Goal: Task Accomplishment & Management: Manage account settings

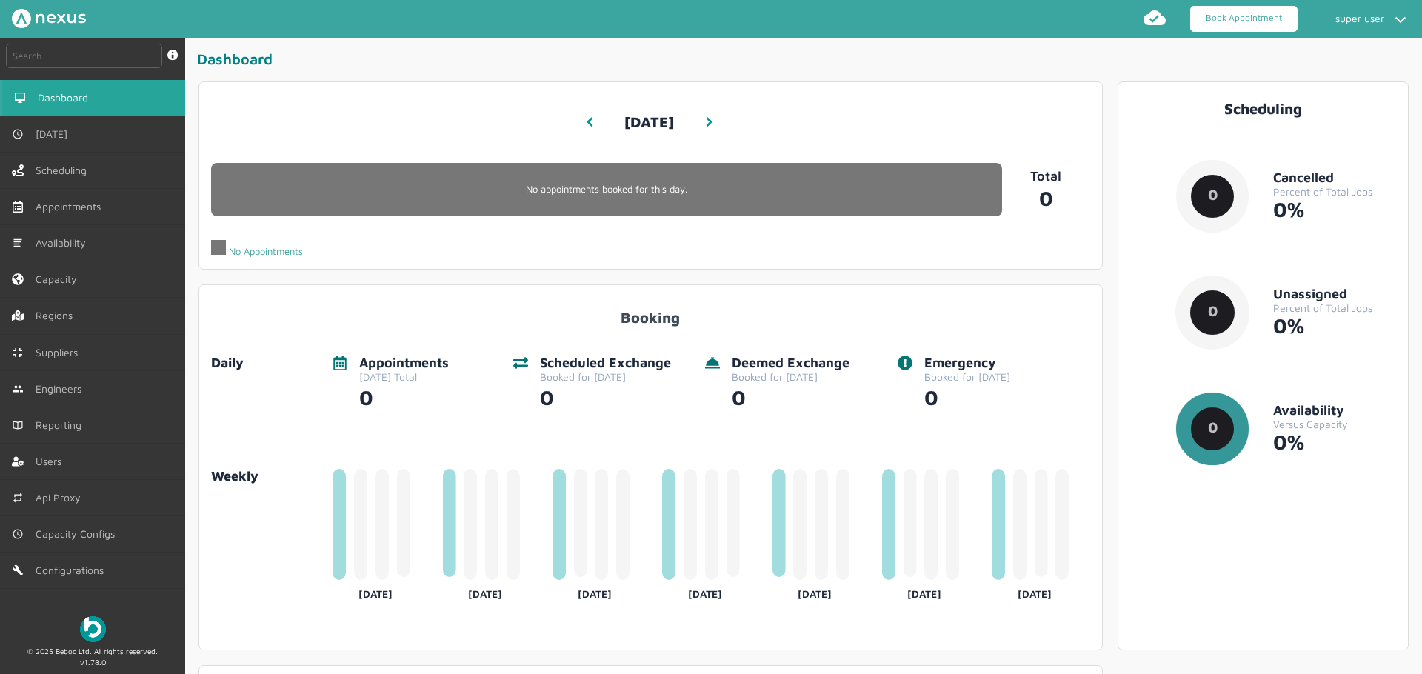
click at [1265, 13] on link "Book Appointment" at bounding box center [1243, 19] width 107 height 26
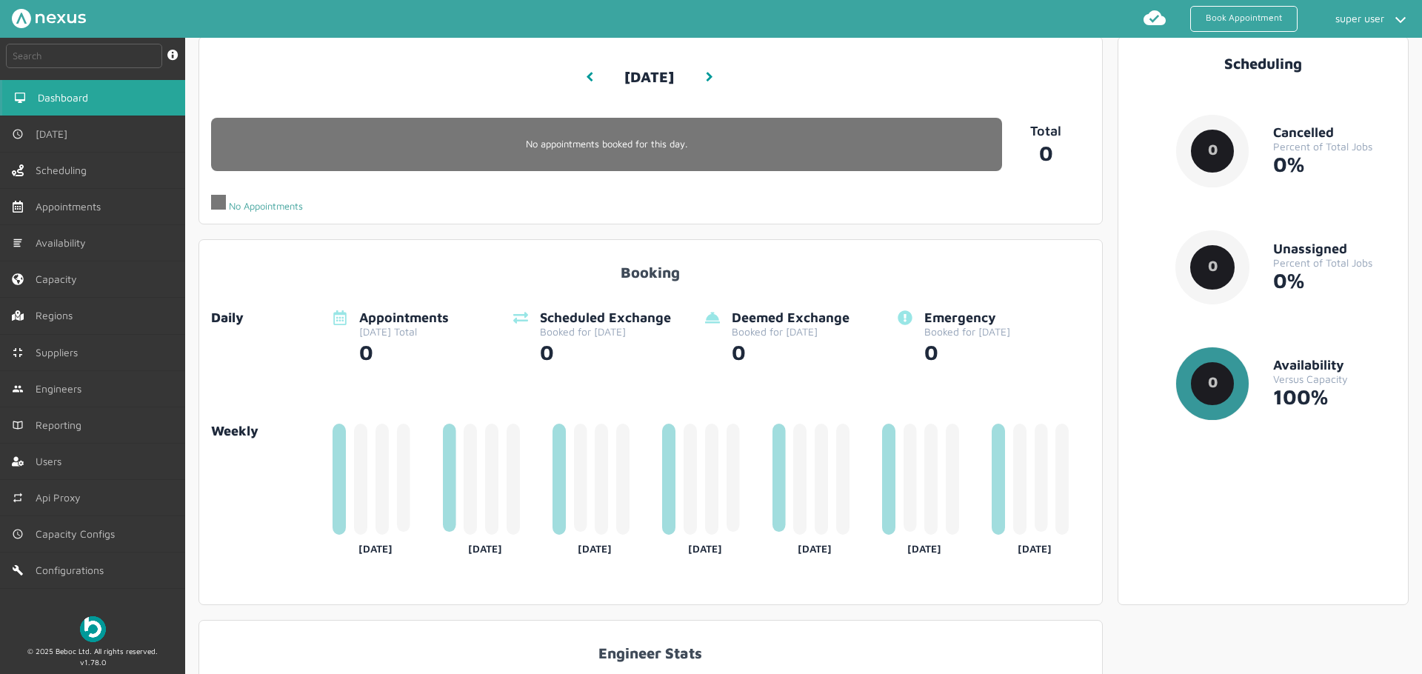
scroll to position [99, 0]
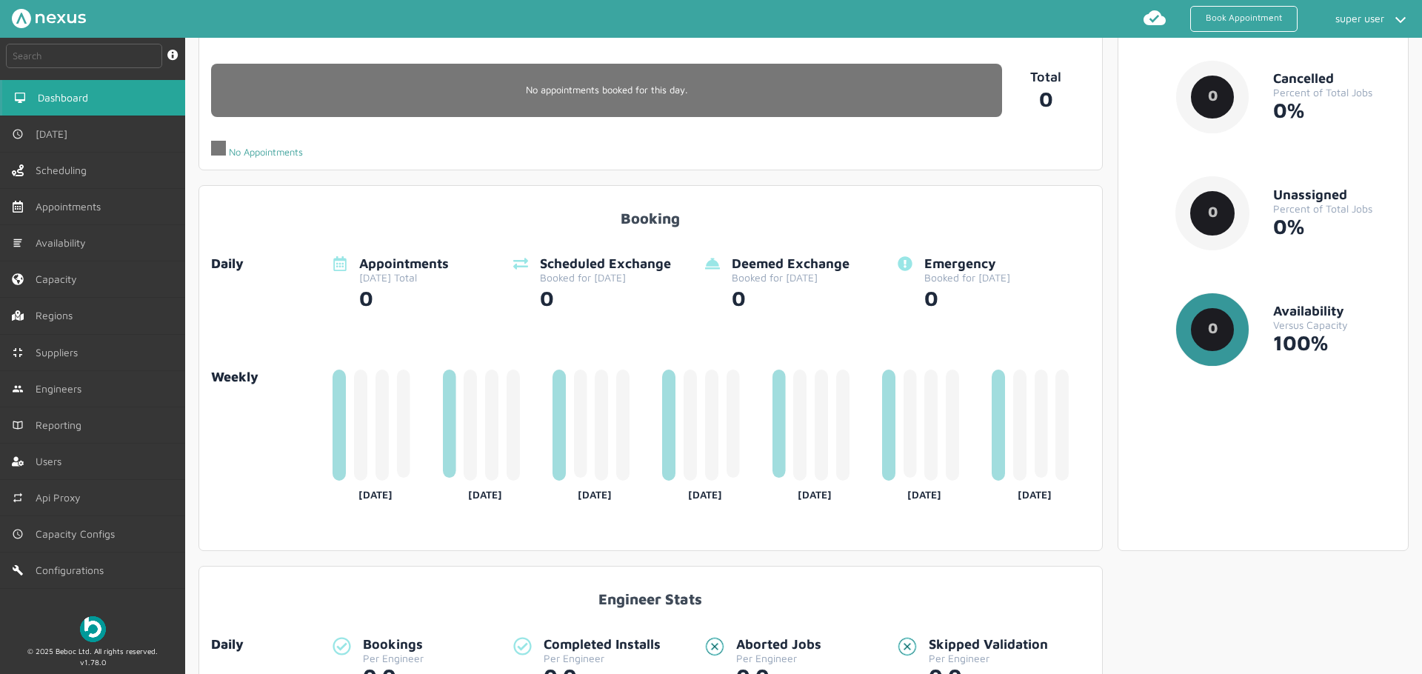
click at [1171, 466] on div "Scheduling 0 Cancelled 0 Not Cancelled 0 Cancelled Percent of Total Jobs 0% 0 U…" at bounding box center [1263, 267] width 267 height 544
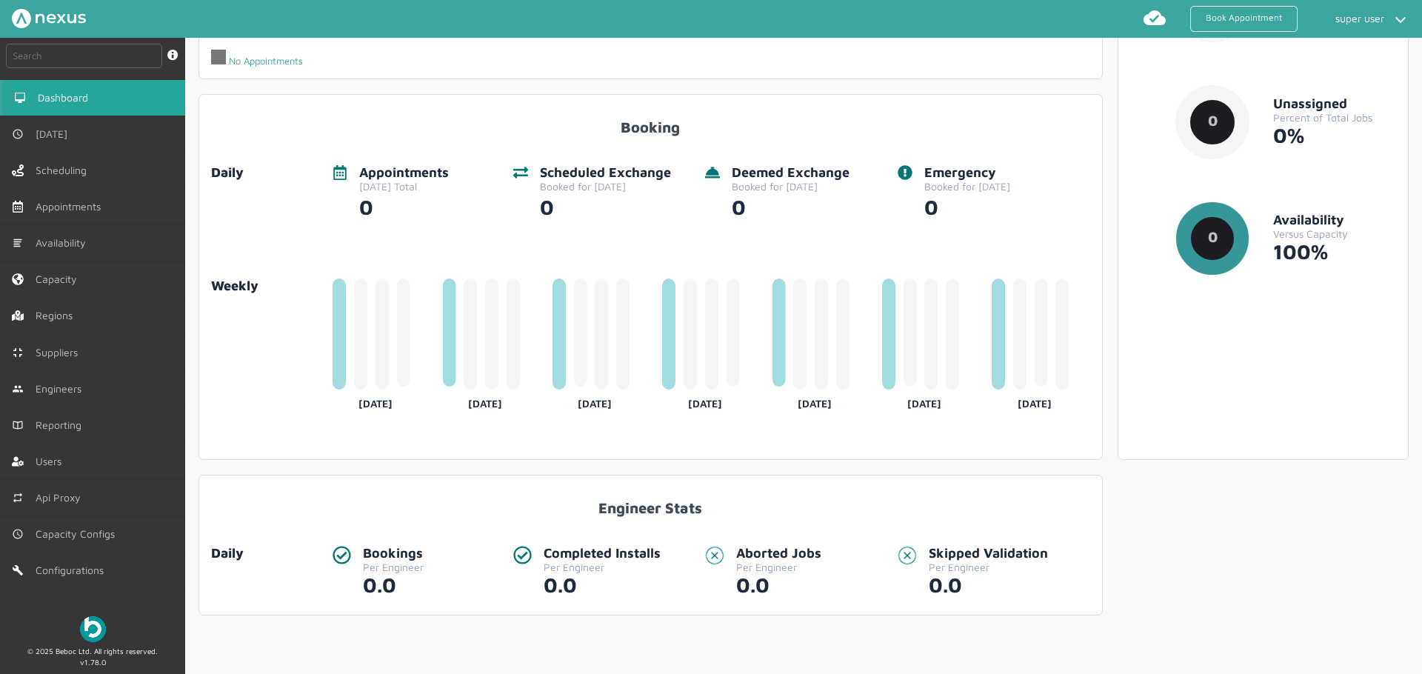
scroll to position [198, 0]
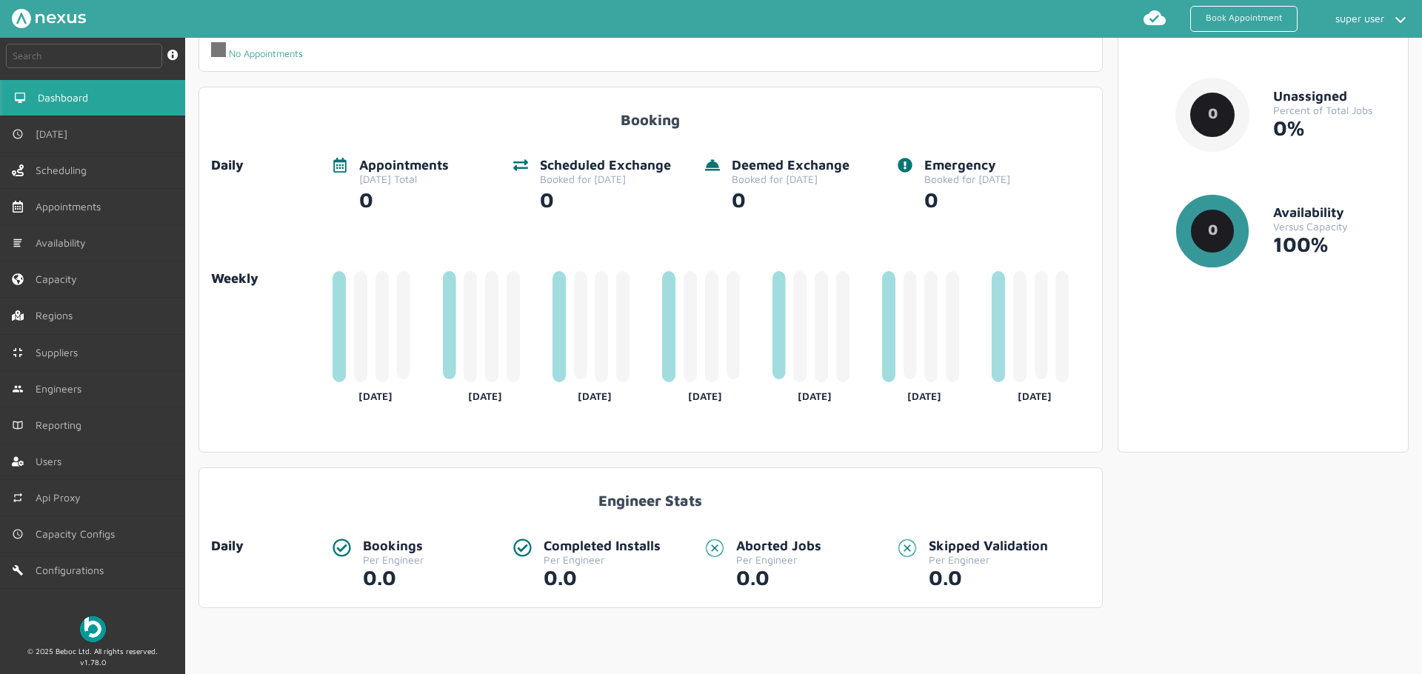
click at [706, 549] on icon at bounding box center [714, 547] width 19 height 19
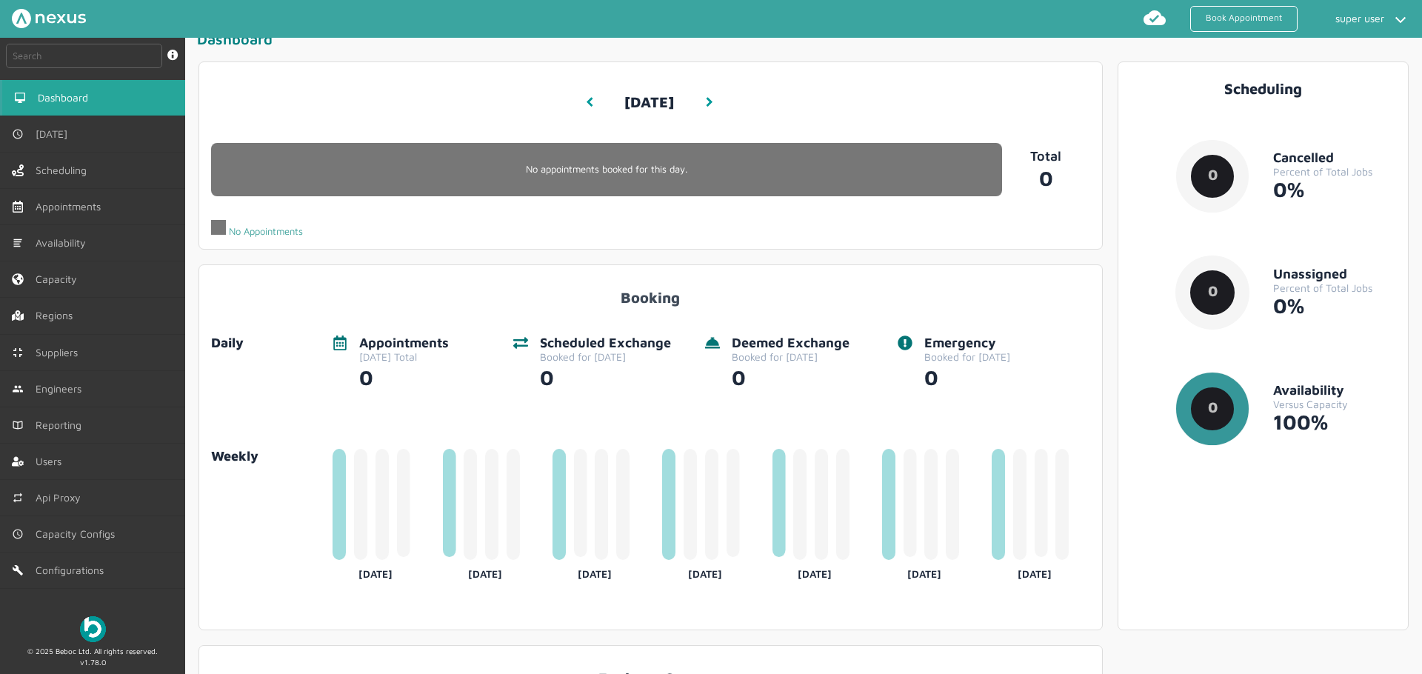
scroll to position [0, 0]
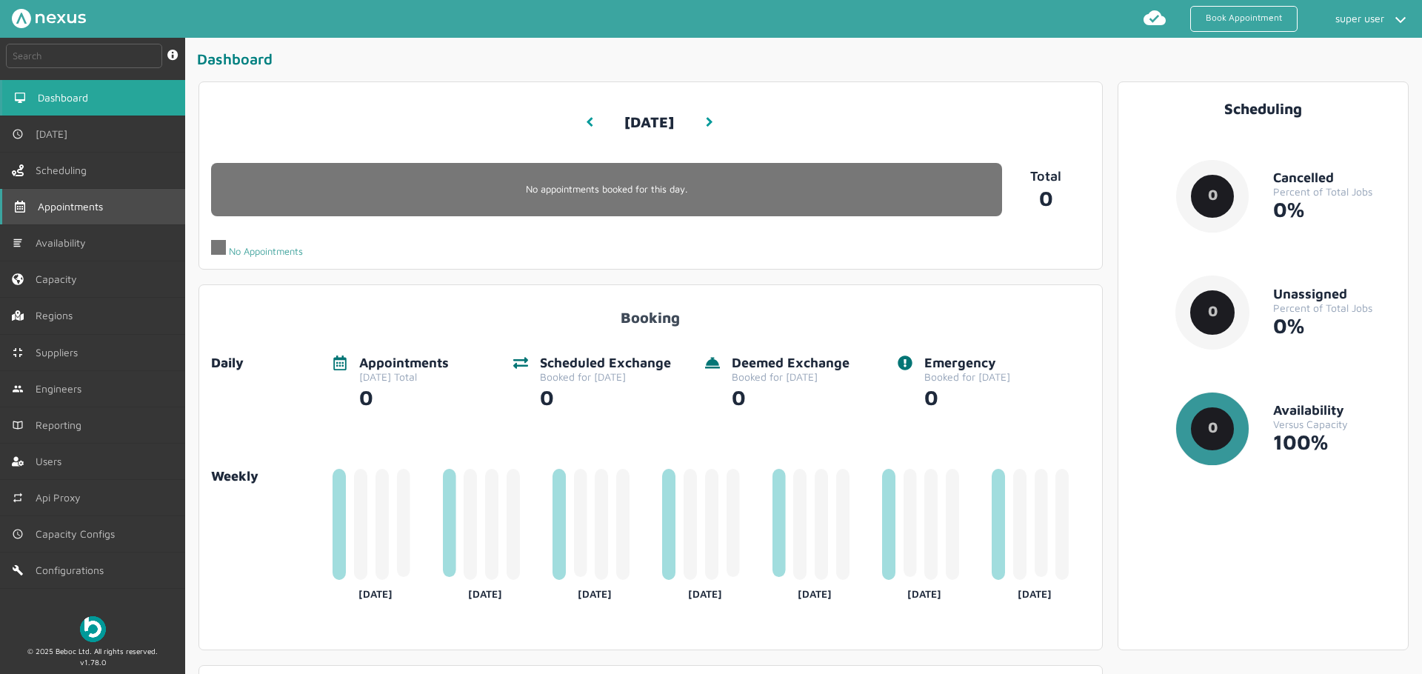
click at [57, 195] on link "Appointments" at bounding box center [92, 207] width 185 height 36
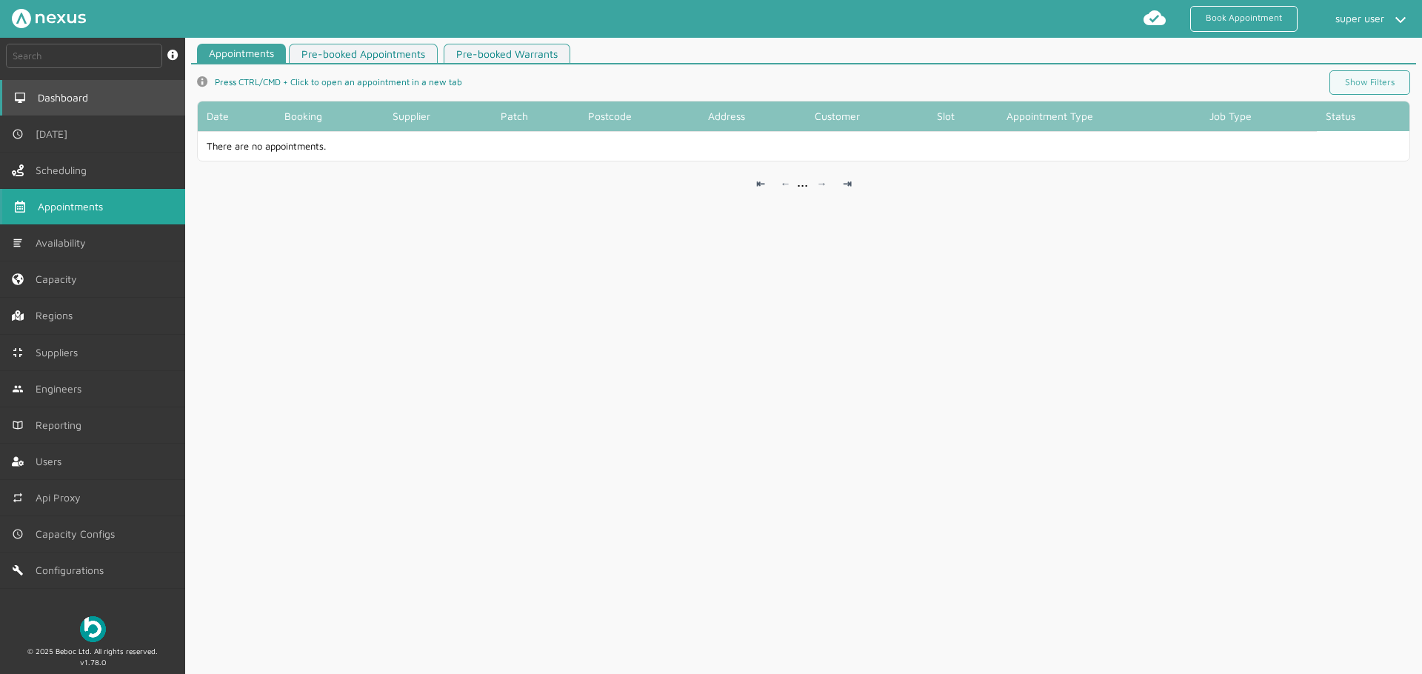
click at [79, 89] on link "Dashboard" at bounding box center [92, 98] width 185 height 36
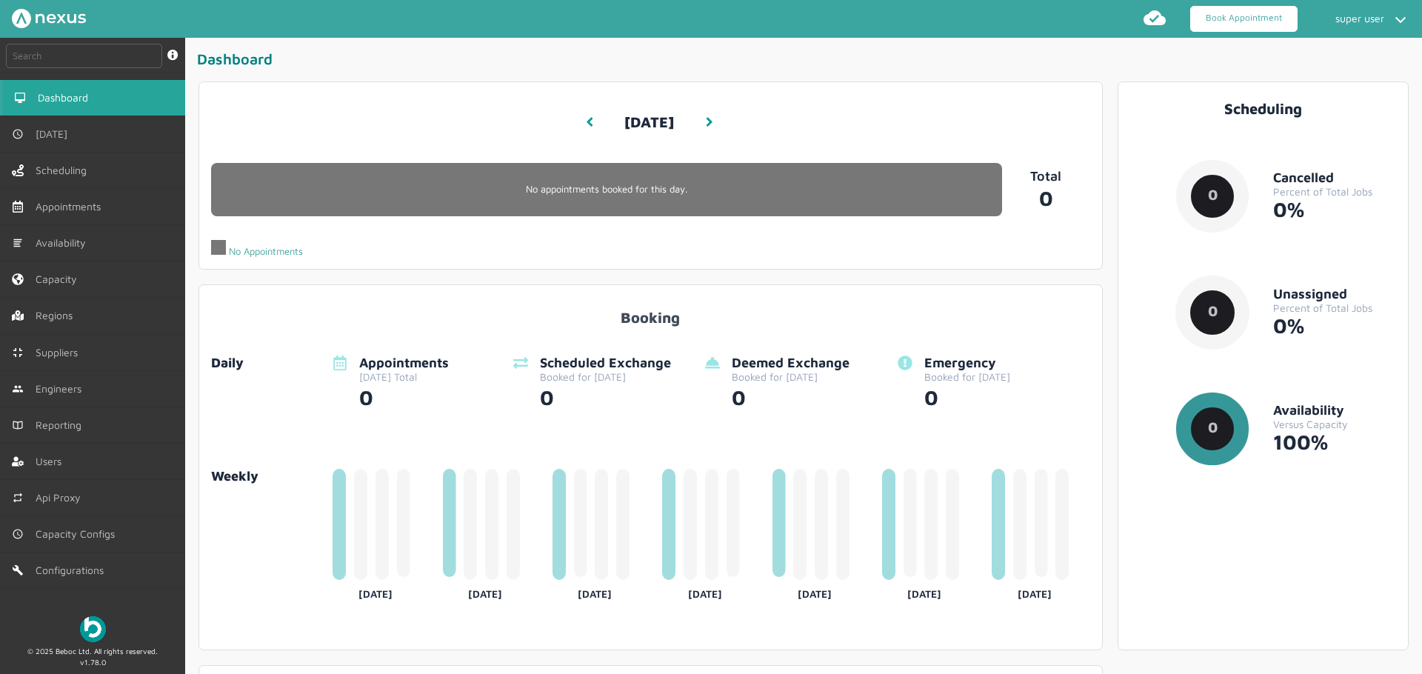
click at [1249, 16] on link "Book Appointment" at bounding box center [1243, 19] width 107 height 26
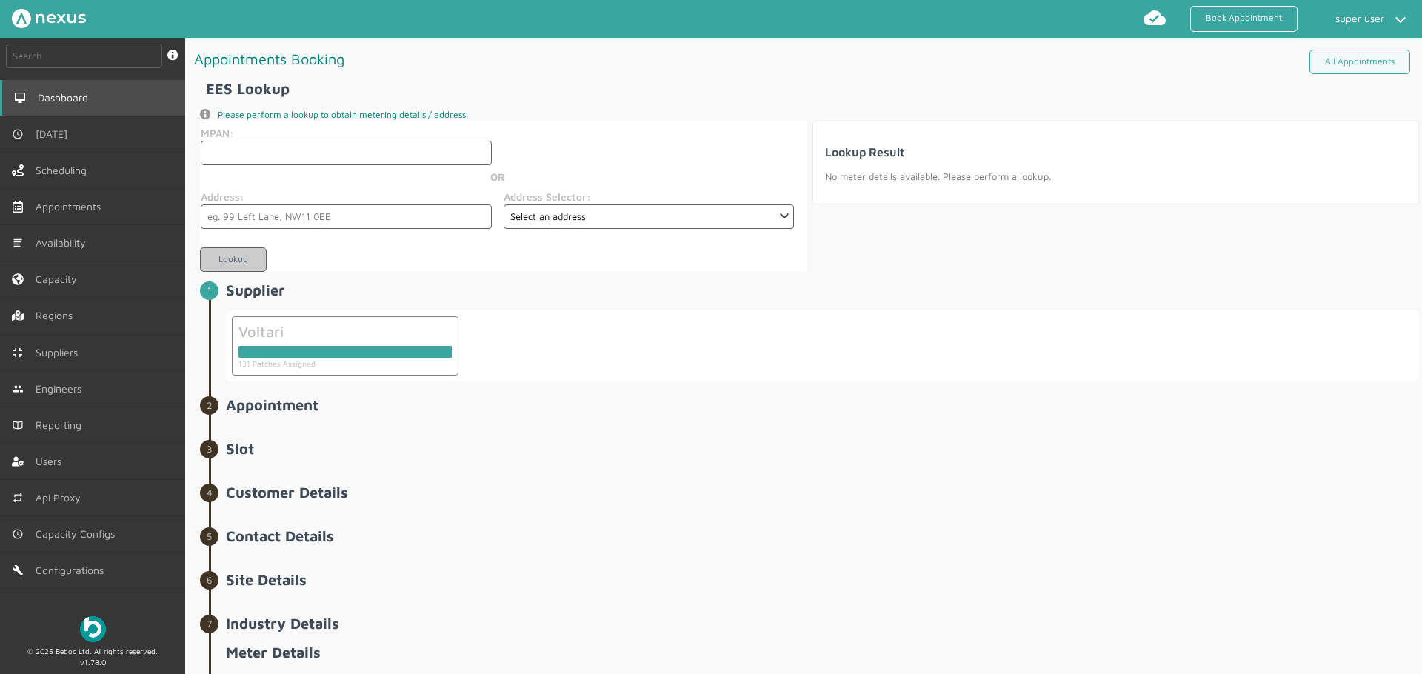
click at [78, 94] on span "Dashboard" at bounding box center [66, 98] width 56 height 12
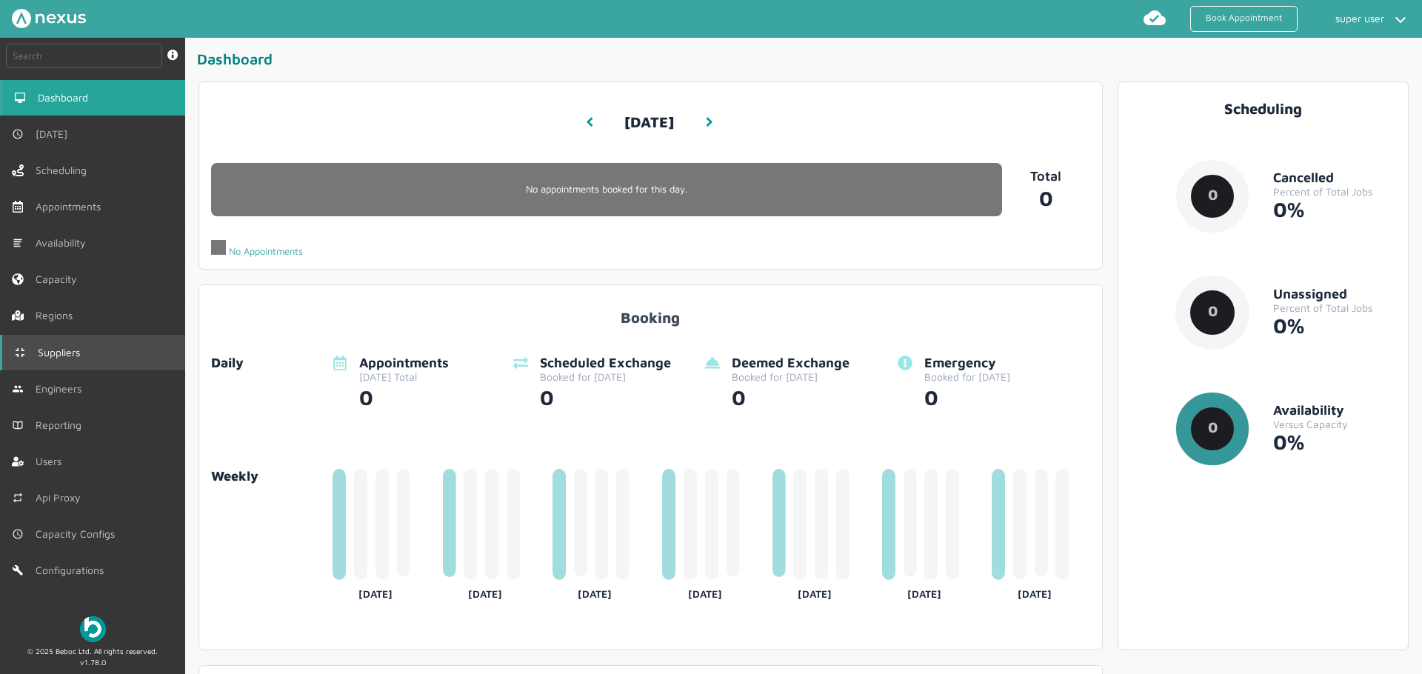
click at [86, 369] on link "Suppliers" at bounding box center [92, 353] width 185 height 36
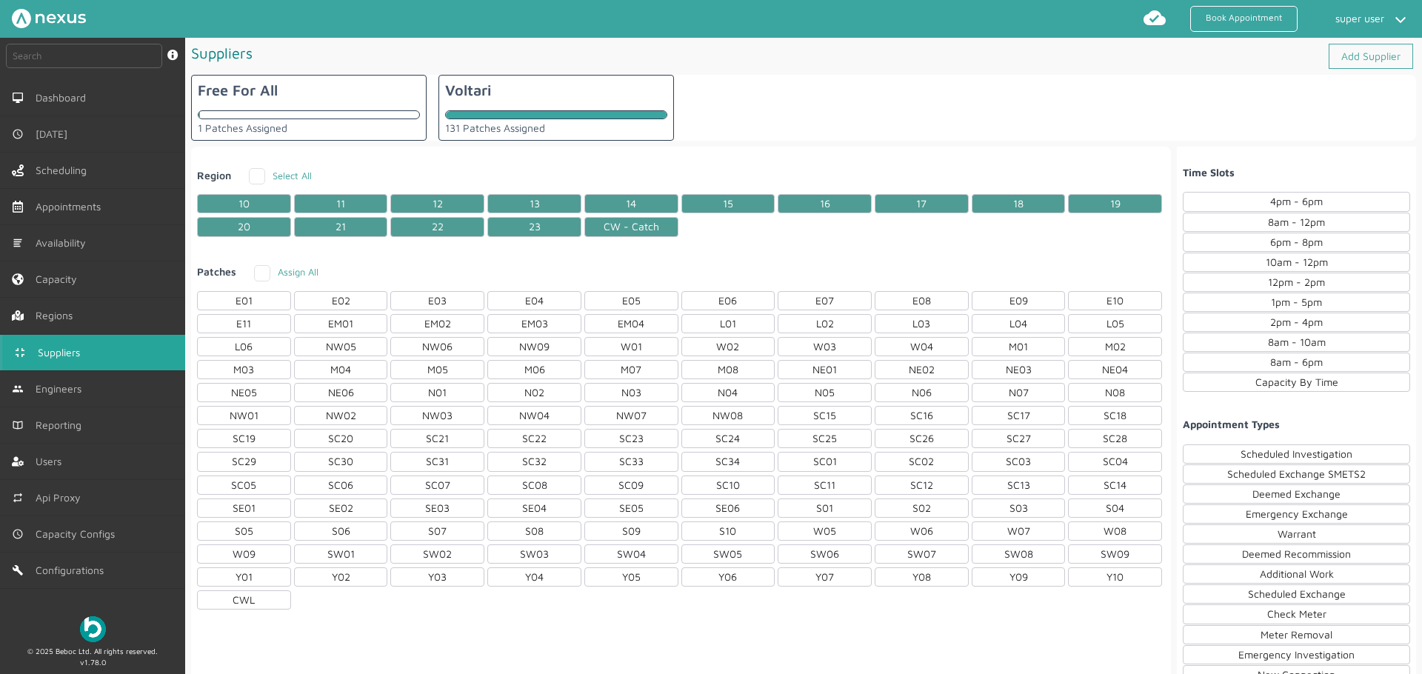
click at [335, 113] on div at bounding box center [309, 114] width 222 height 9
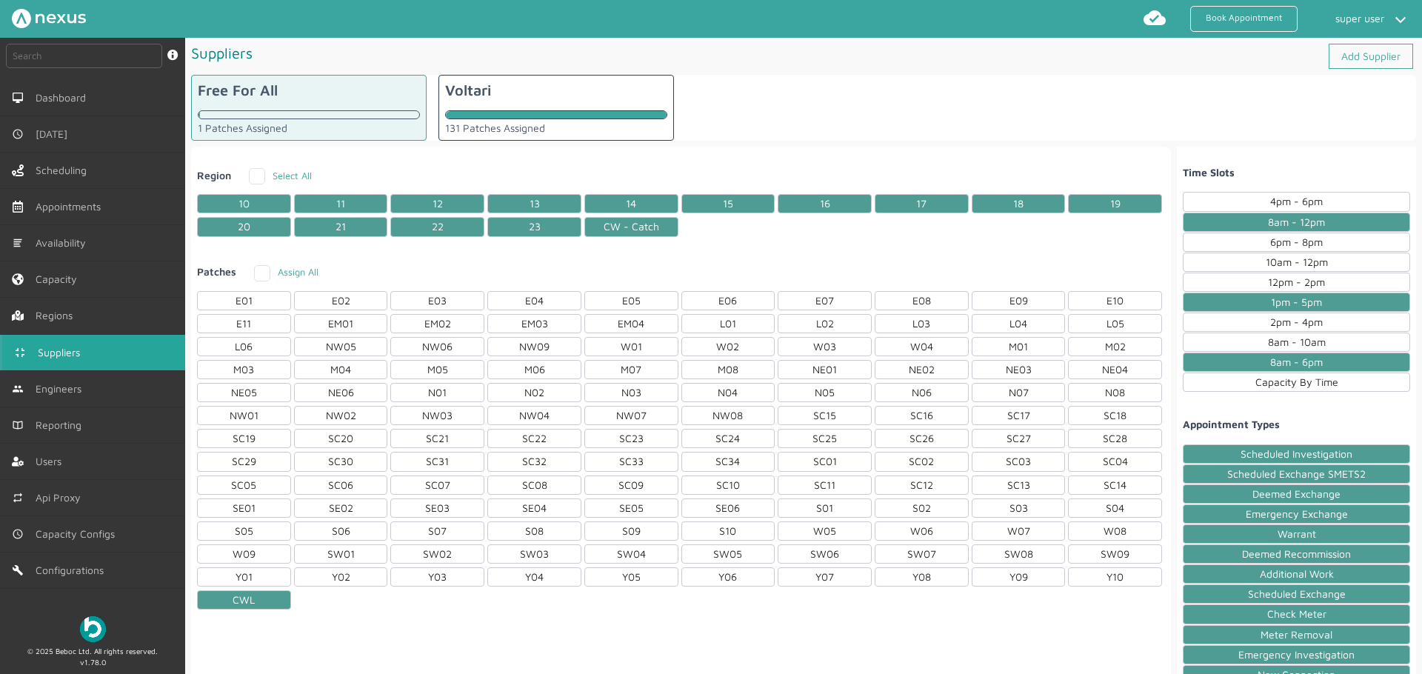
click at [555, 113] on small at bounding box center [556, 117] width 2 height 9
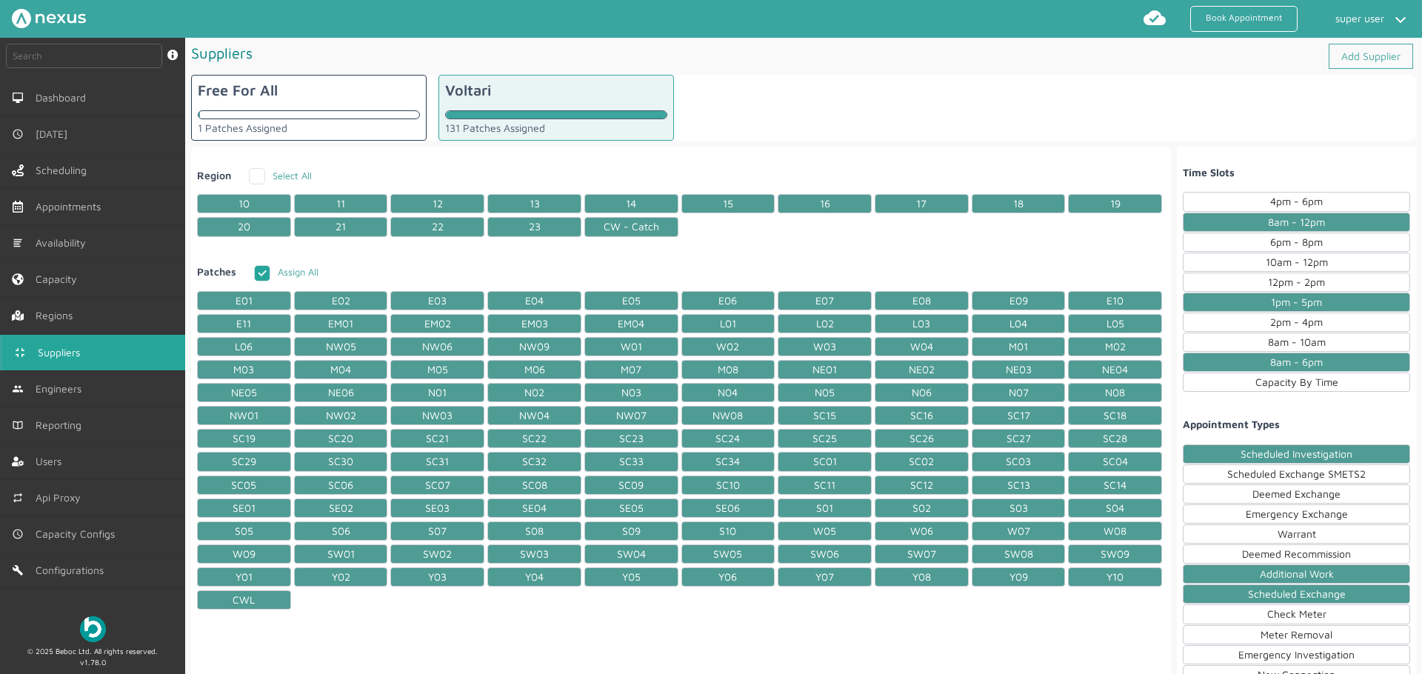
click at [1281, 220] on div "8am - 12pm" at bounding box center [1296, 222] width 227 height 19
click at [1323, 297] on div "1pm - 5pm" at bounding box center [1296, 301] width 227 height 19
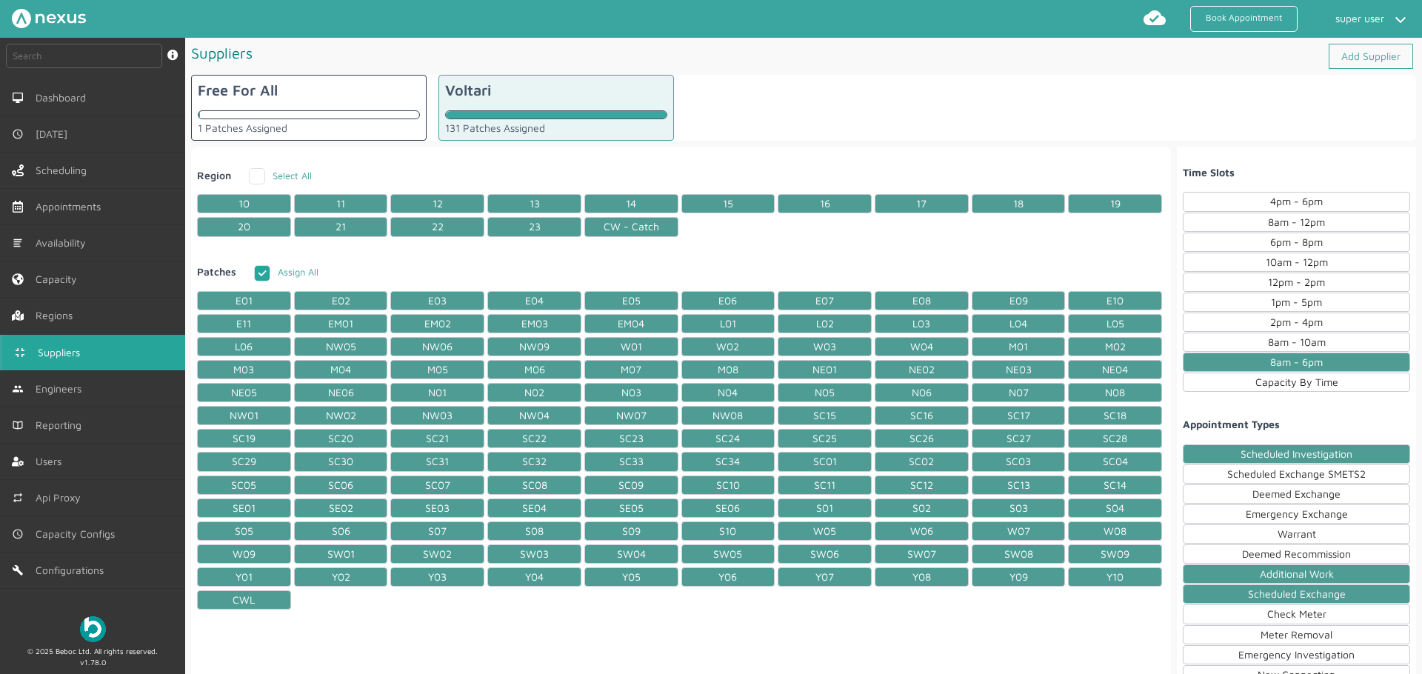
click at [1300, 353] on div "8am - 6pm" at bounding box center [1296, 361] width 227 height 19
click at [1290, 384] on div "Capacity By Time" at bounding box center [1296, 381] width 227 height 19
click at [298, 112] on div at bounding box center [309, 114] width 222 height 9
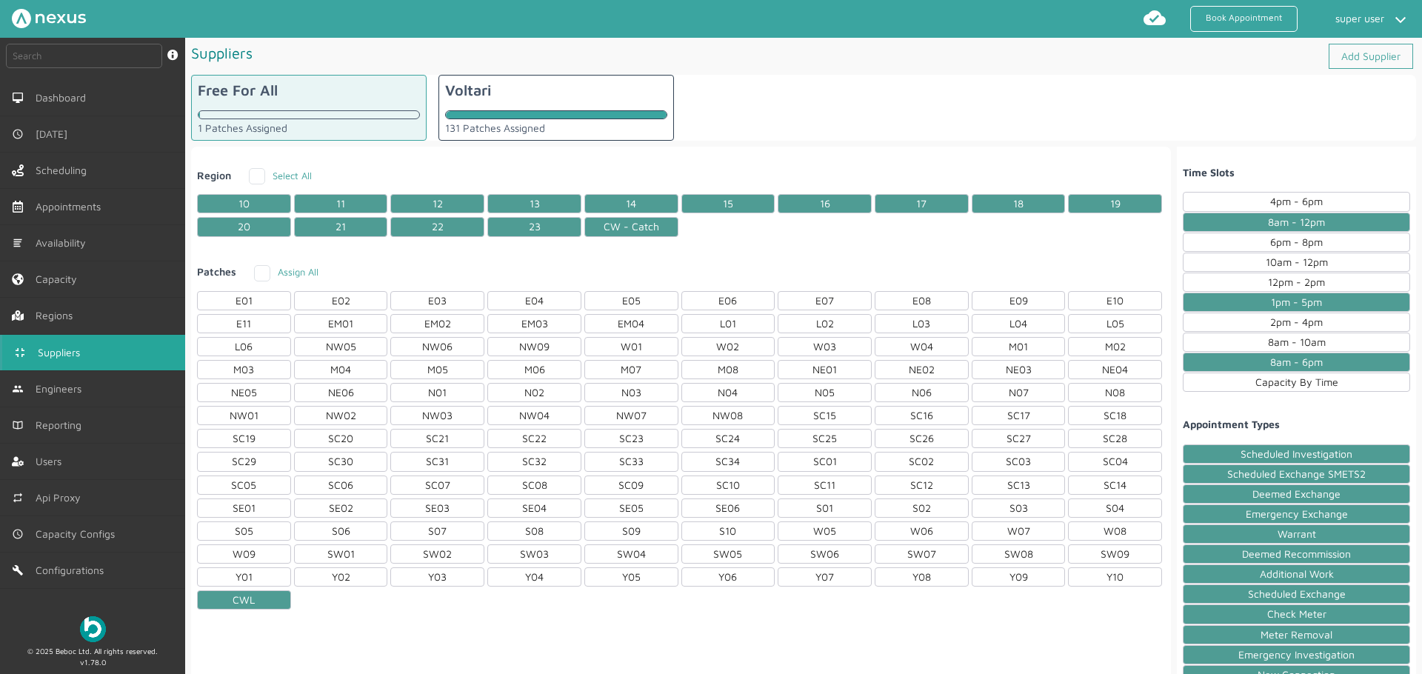
click at [1308, 360] on div "8am - 6pm" at bounding box center [1296, 361] width 227 height 19
click at [1311, 376] on div "Capacity By Time" at bounding box center [1296, 381] width 227 height 19
click at [1320, 298] on div "1pm - 5pm" at bounding box center [1296, 301] width 227 height 19
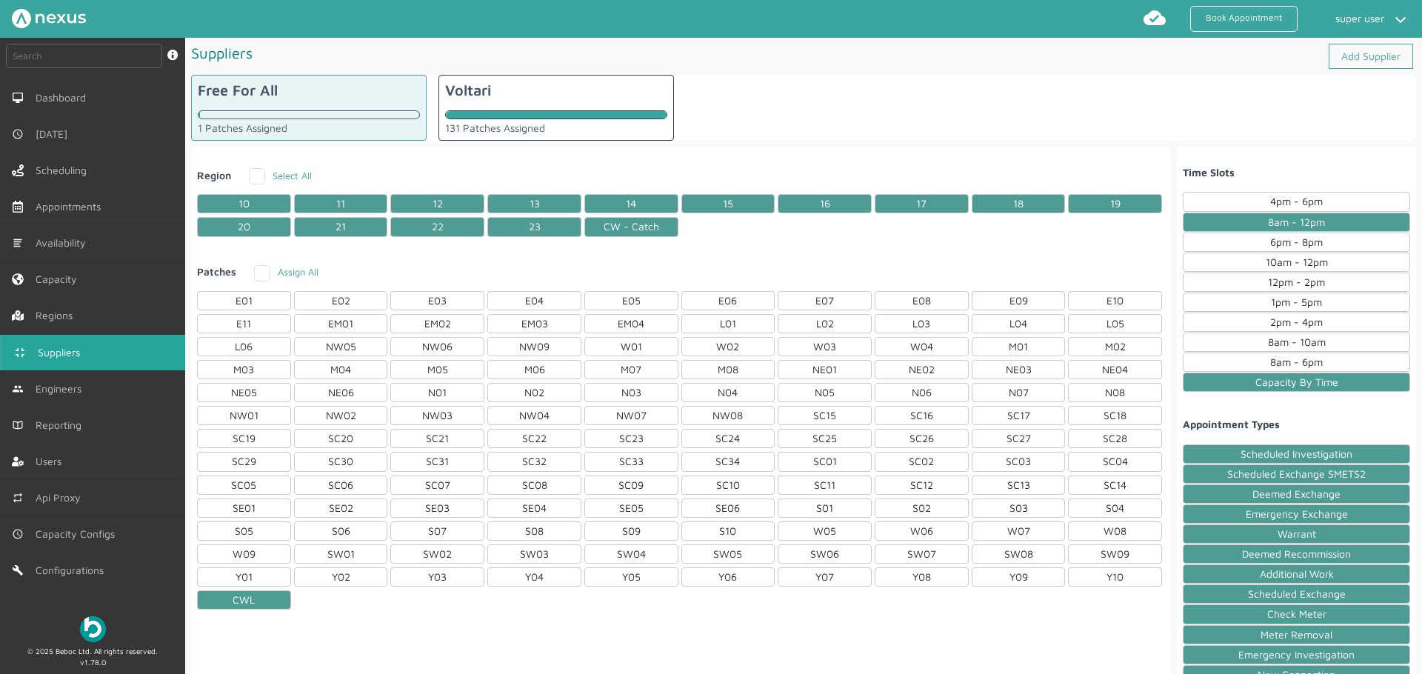
click at [1317, 218] on div "8am - 12pm" at bounding box center [1296, 222] width 227 height 19
click at [535, 111] on div at bounding box center [556, 115] width 221 height 9
checkbox input "true"
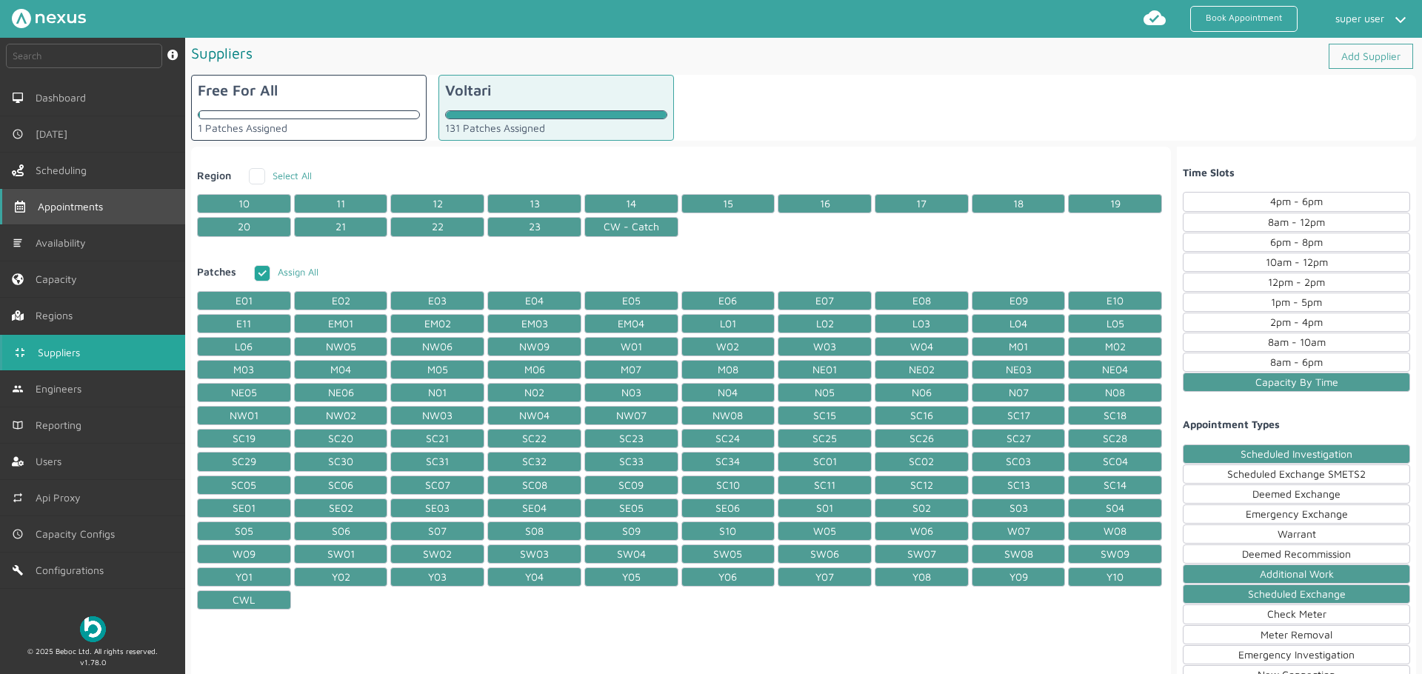
click at [89, 204] on span "Appointments" at bounding box center [73, 207] width 71 height 12
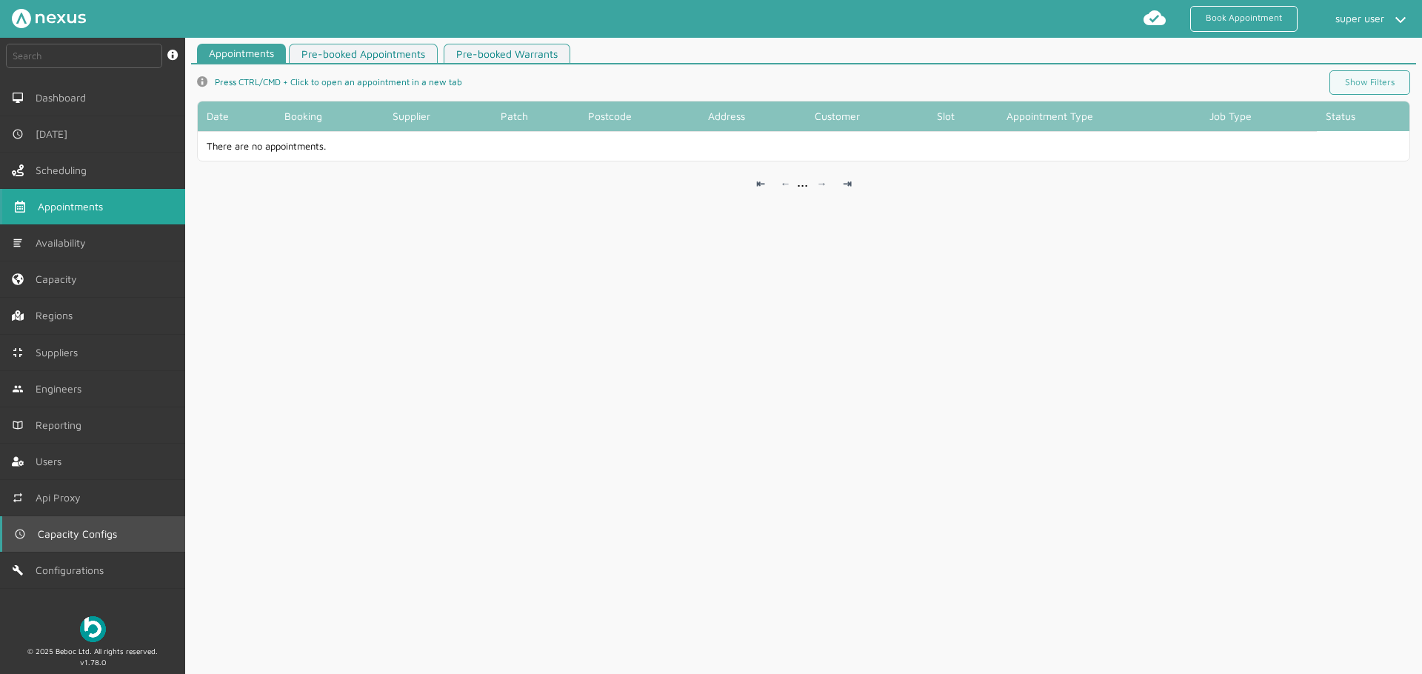
click at [75, 535] on span "Capacity Configs" at bounding box center [80, 534] width 85 height 12
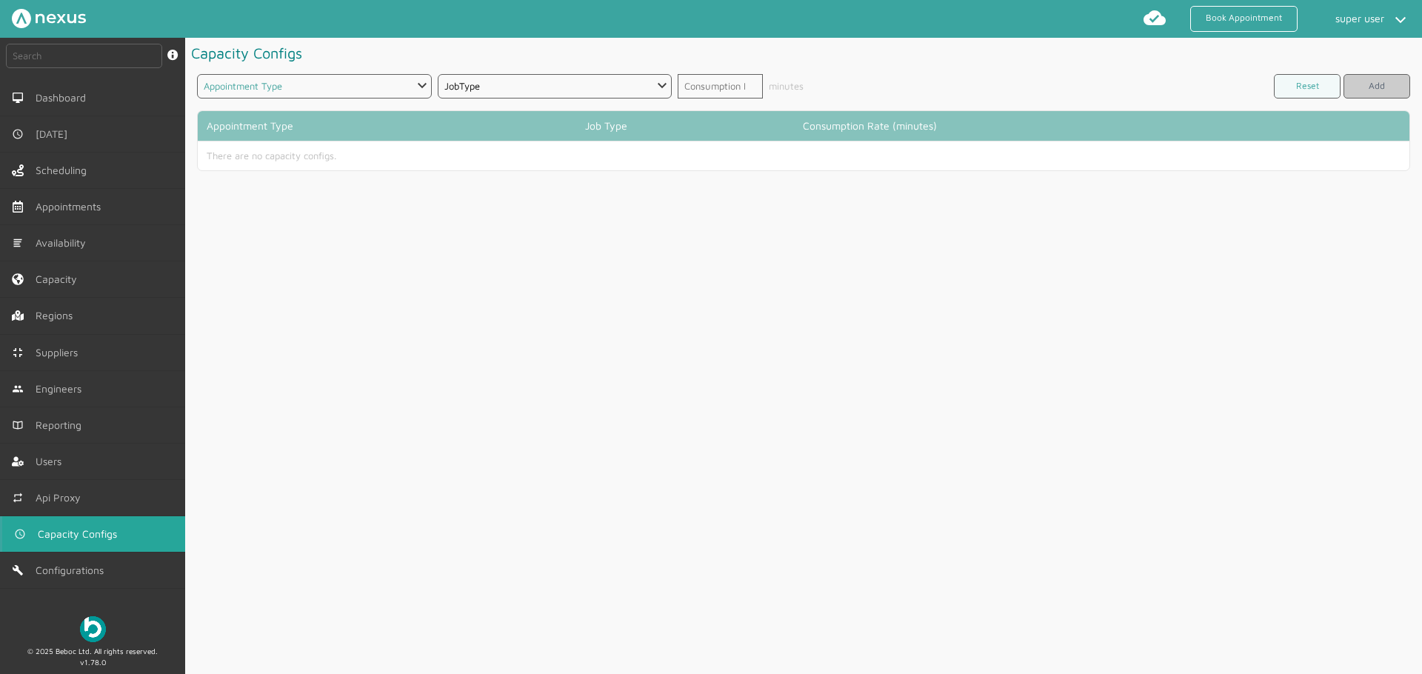
click at [282, 84] on select "Appointment Type Scheduled Investigation Scheduled Exchange SMETS2 Deemed Excha…" at bounding box center [314, 86] width 235 height 24
select select "1: 5e6b4c2e4fc5f2587355e76f"
click at [197, 74] on select "Appointment Type Scheduled Investigation Scheduled Exchange SMETS2 Deemed Excha…" at bounding box center [314, 86] width 235 height 24
click at [89, 358] on link "Suppliers" at bounding box center [92, 353] width 185 height 36
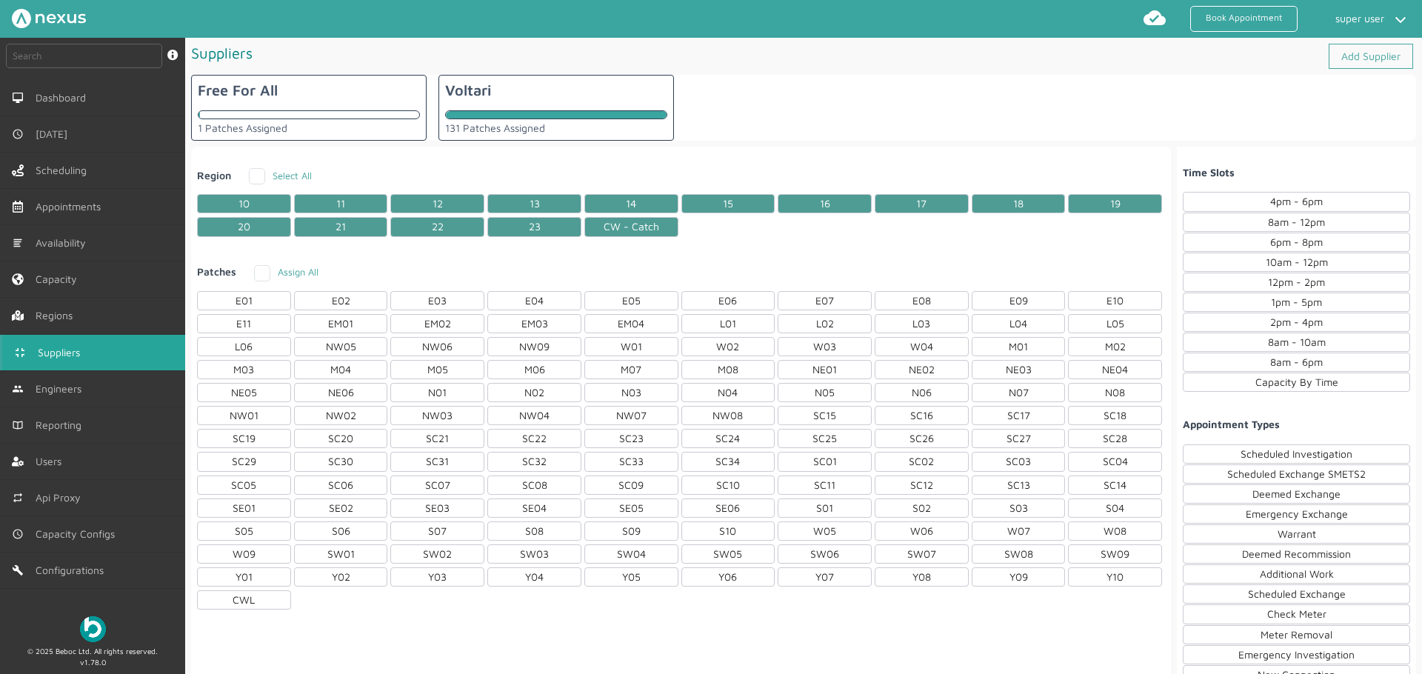
click at [573, 108] on div "Voltari 131 Patches Assigned" at bounding box center [555, 108] width 235 height 66
checkbox input "true"
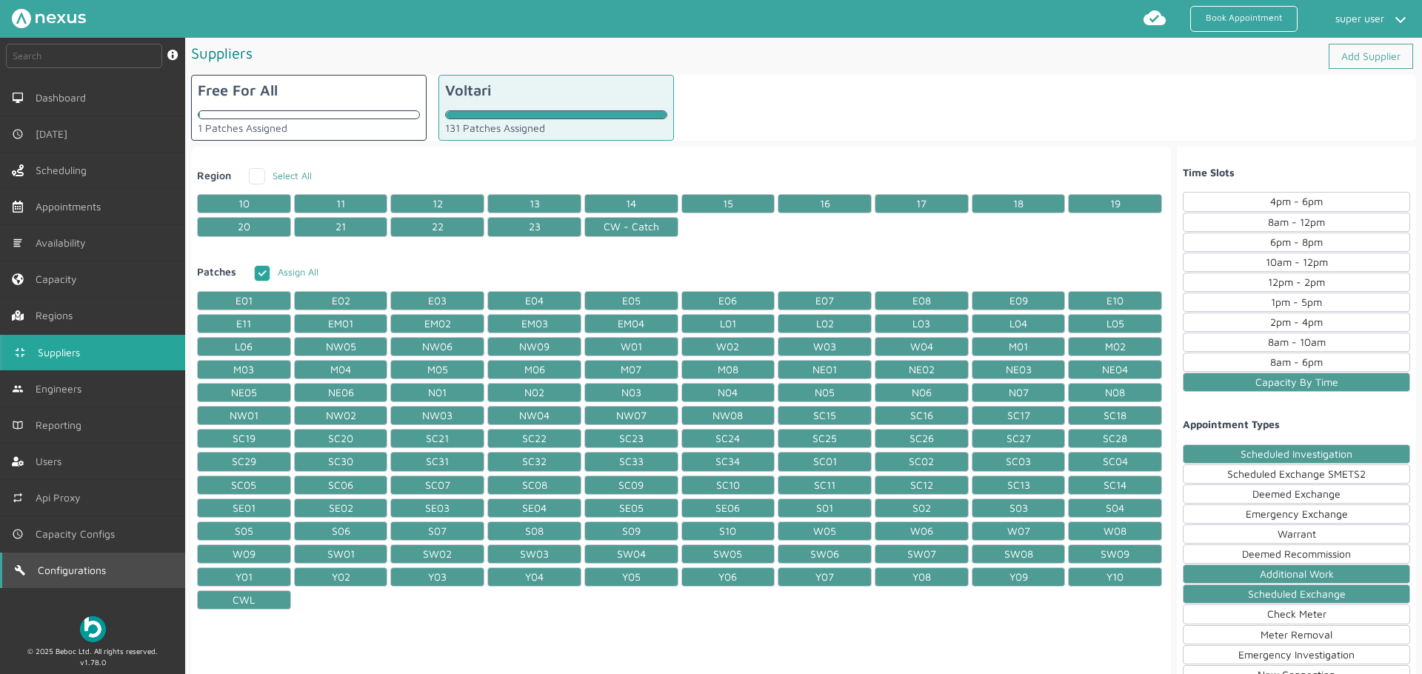
click at [79, 564] on span "Configurations" at bounding box center [75, 570] width 74 height 12
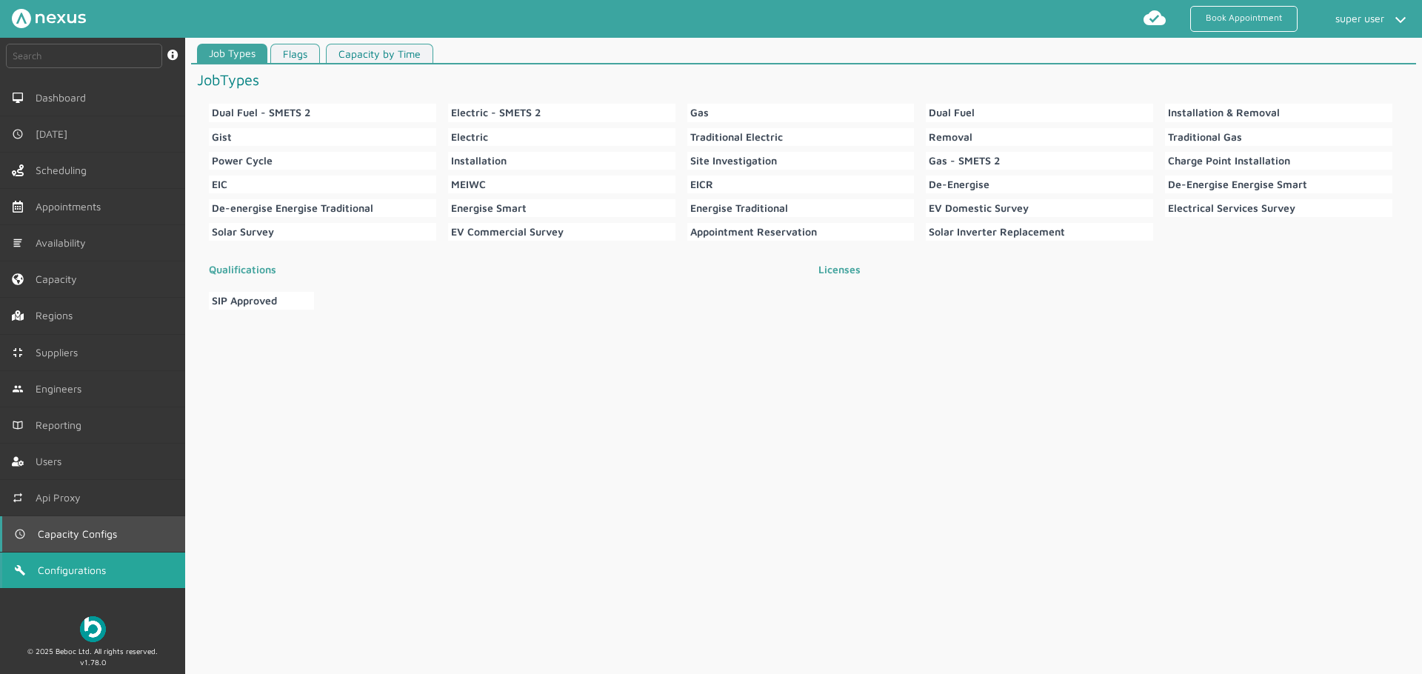
click at [87, 535] on span "Capacity Configs" at bounding box center [80, 534] width 85 height 12
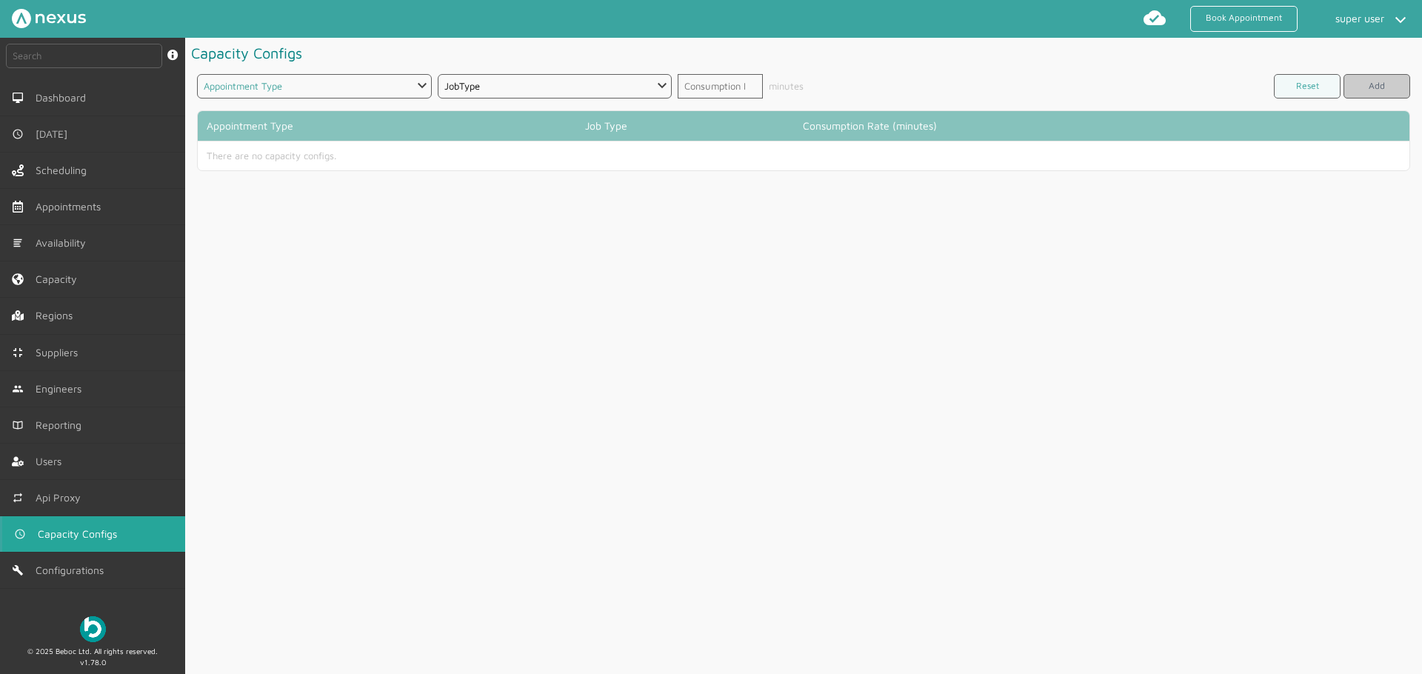
click at [330, 92] on select "Appointment Type Scheduled Investigation Scheduled Exchange SMETS2 Deemed Excha…" at bounding box center [314, 86] width 235 height 24
select select "1: 5e6b4c2e4fc5f2587355e76f"
click at [197, 74] on select "Appointment Type Scheduled Investigation Scheduled Exchange SMETS2 Deemed Excha…" at bounding box center [314, 86] width 235 height 24
click at [488, 80] on select "JobType" at bounding box center [555, 86] width 235 height 24
select select "1: 5e765c5c2921cf3754cdace5"
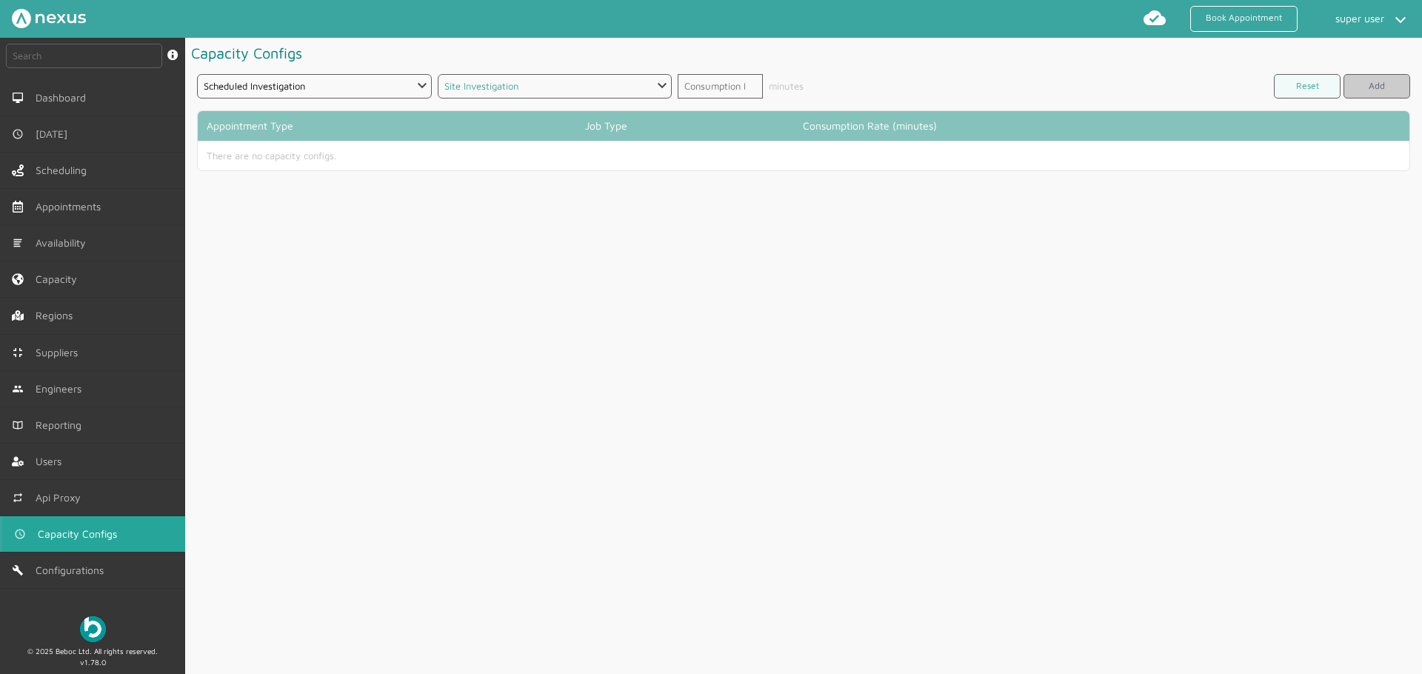
click at [438, 74] on select "JobType Site Investigation" at bounding box center [555, 86] width 235 height 24
click at [715, 88] on input "number" at bounding box center [720, 86] width 85 height 24
type input "250"
click at [1354, 83] on button "Add" at bounding box center [1376, 86] width 67 height 24
select select
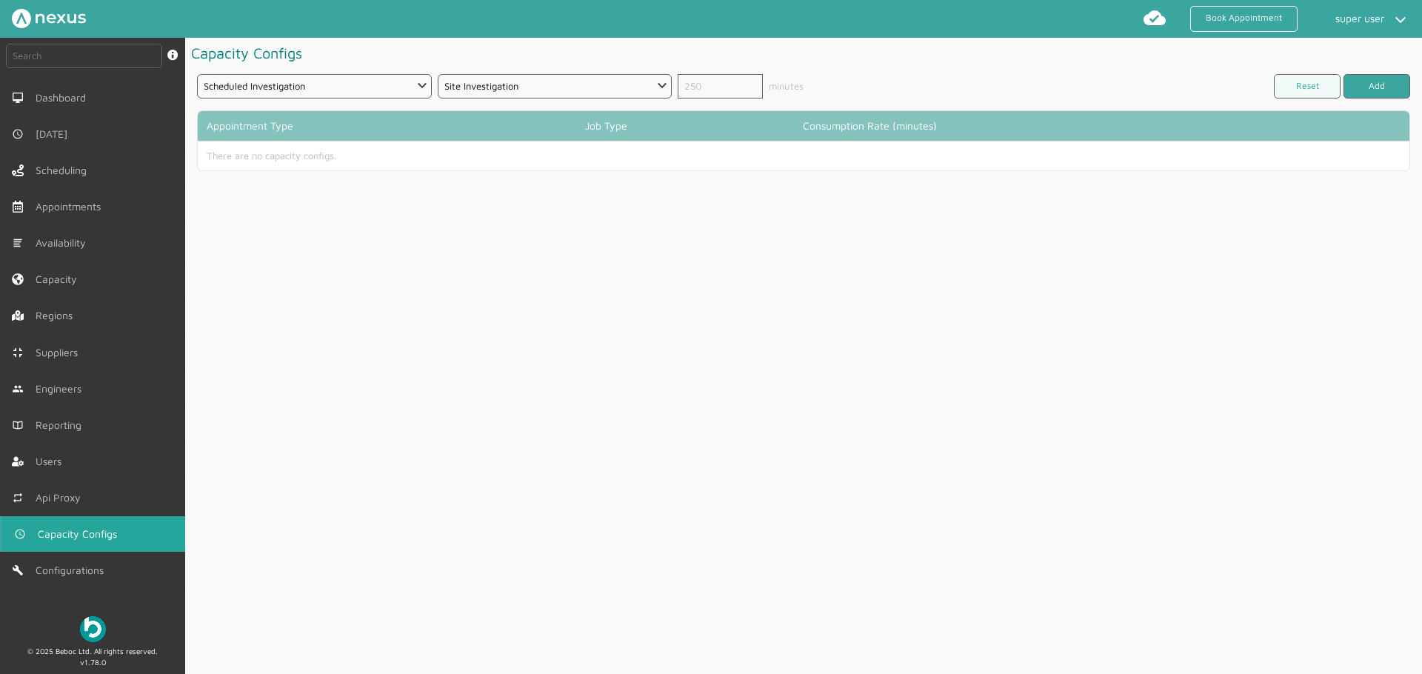
select select
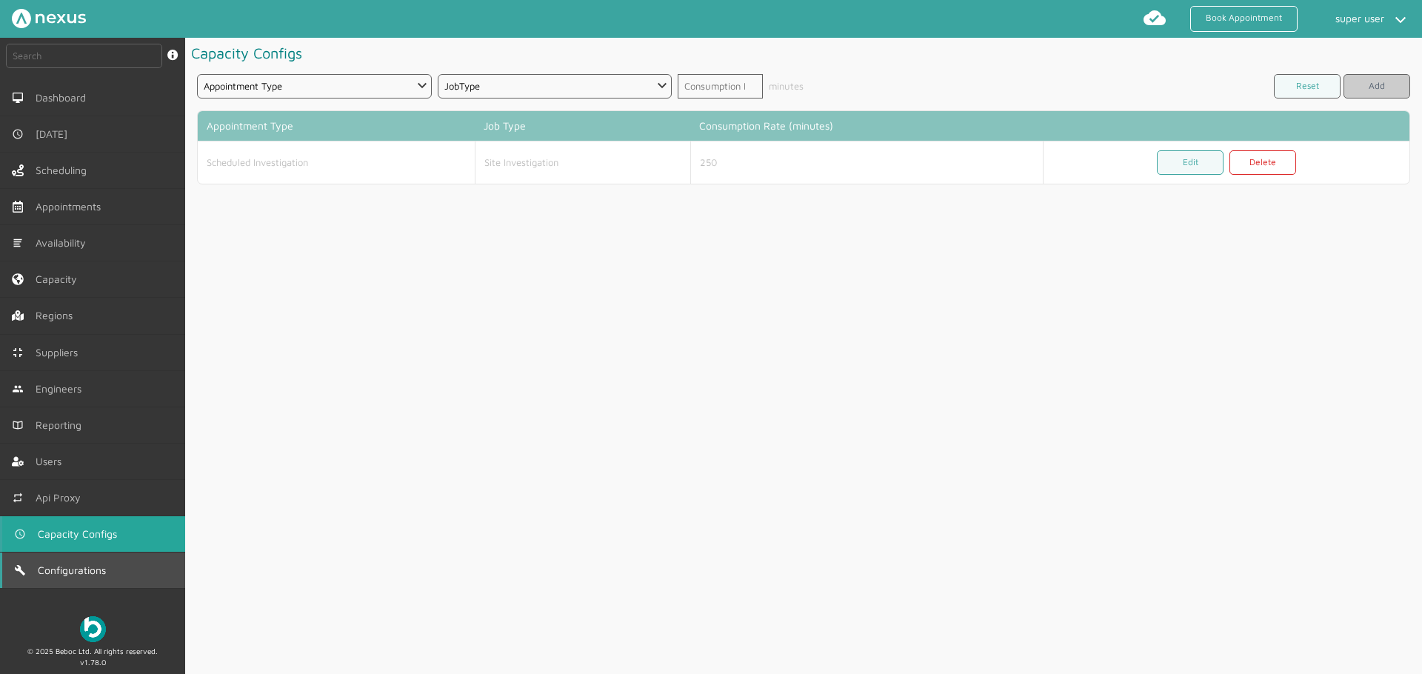
click at [116, 567] on link "Configurations" at bounding box center [92, 570] width 185 height 36
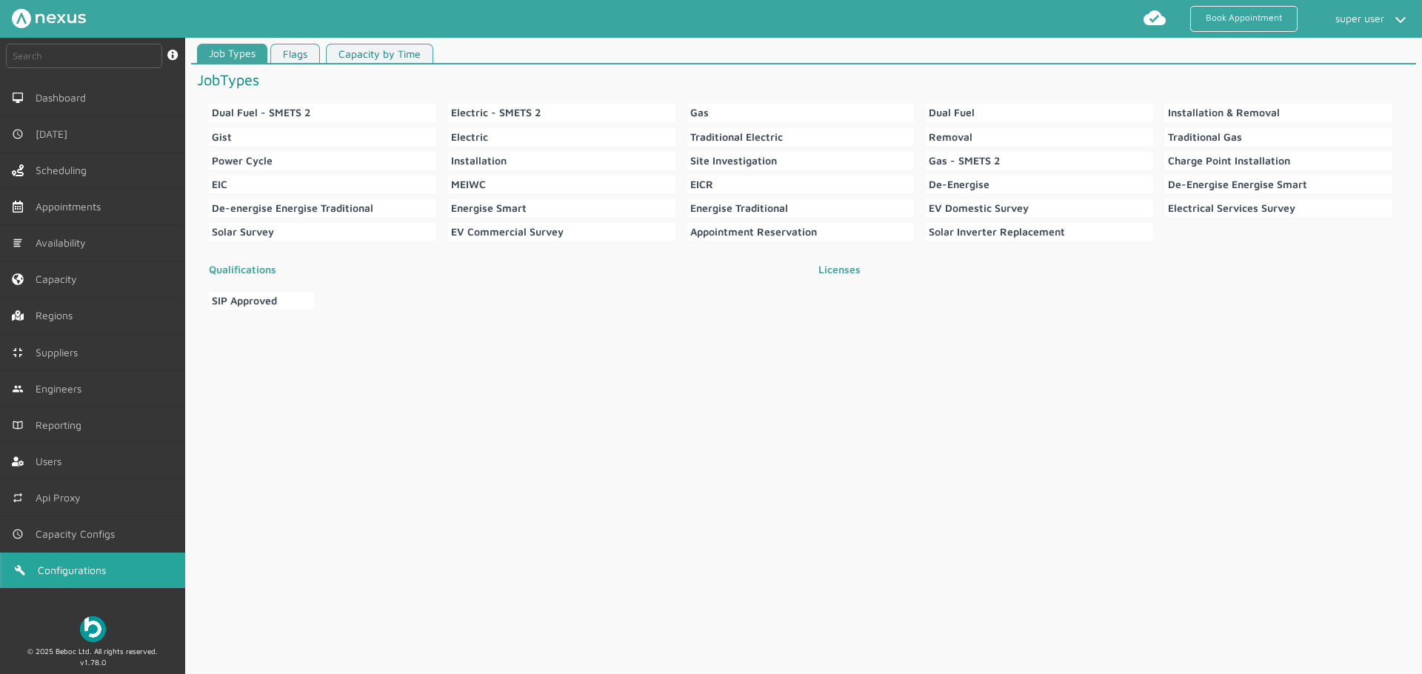
click at [426, 54] on link "Capacity by Time" at bounding box center [379, 54] width 107 height 20
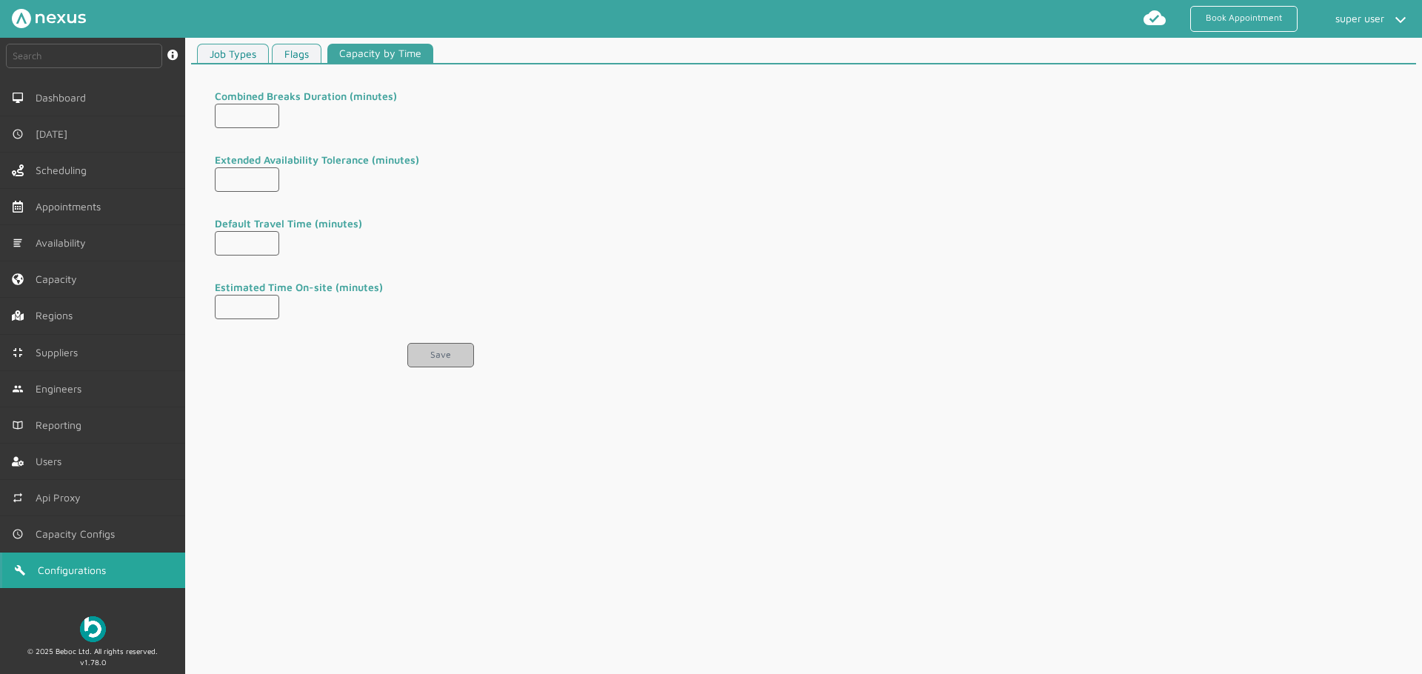
type input "0"
type input "60"
type input "10"
type input "60"
click at [66, 95] on span "Dashboard" at bounding box center [66, 98] width 56 height 12
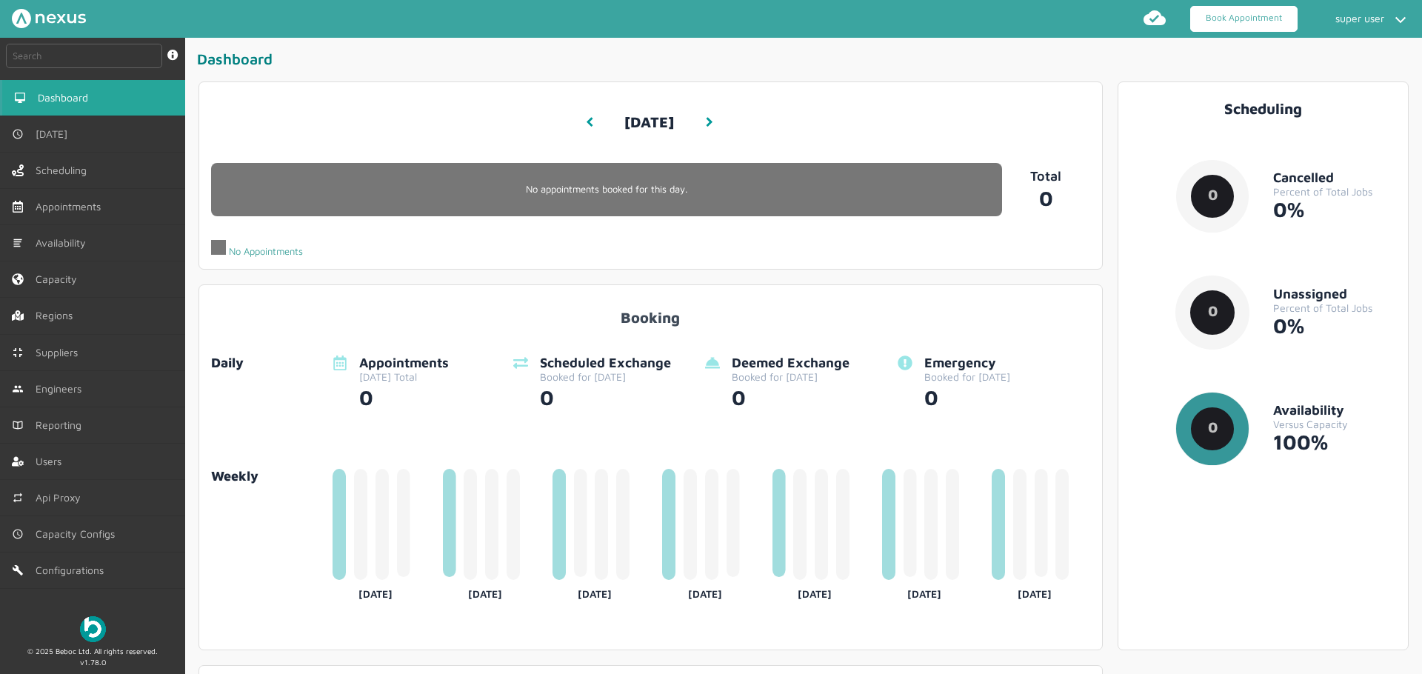
click at [1278, 27] on link "Book Appointment" at bounding box center [1243, 19] width 107 height 26
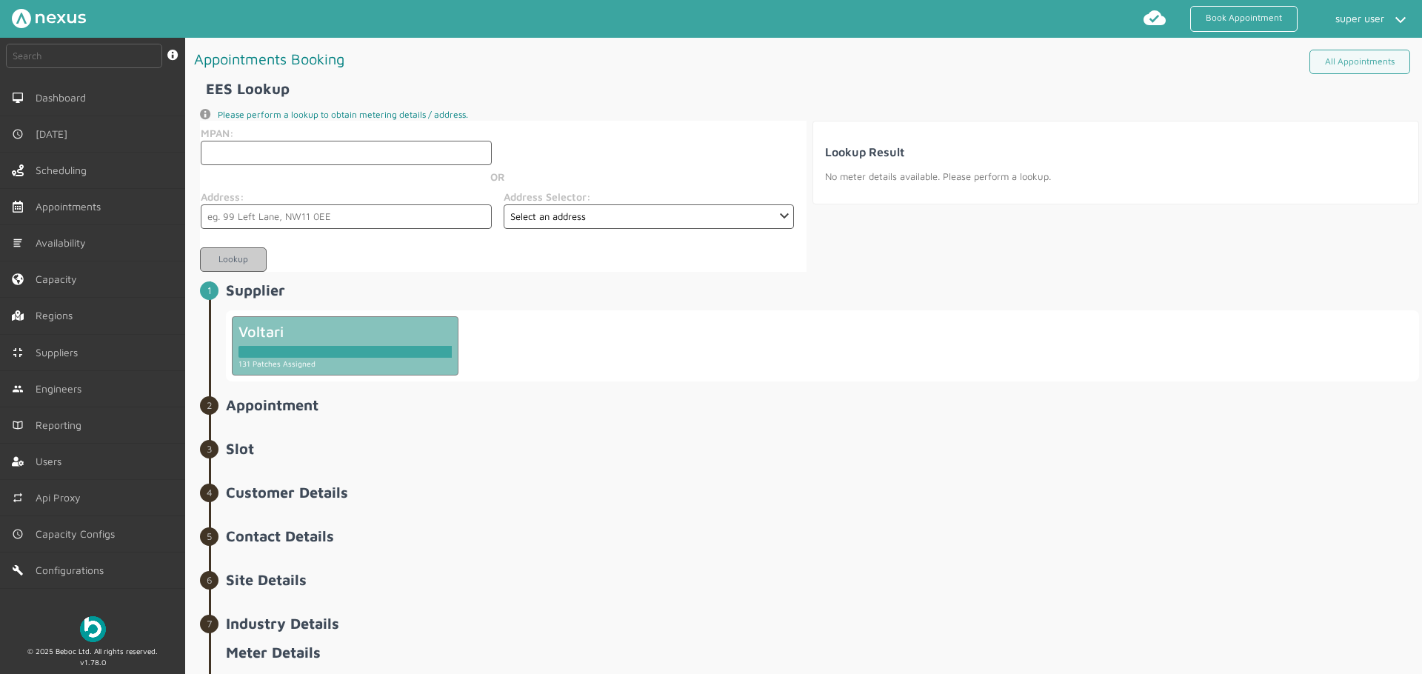
click at [307, 336] on div "Voltari" at bounding box center [344, 331] width 213 height 17
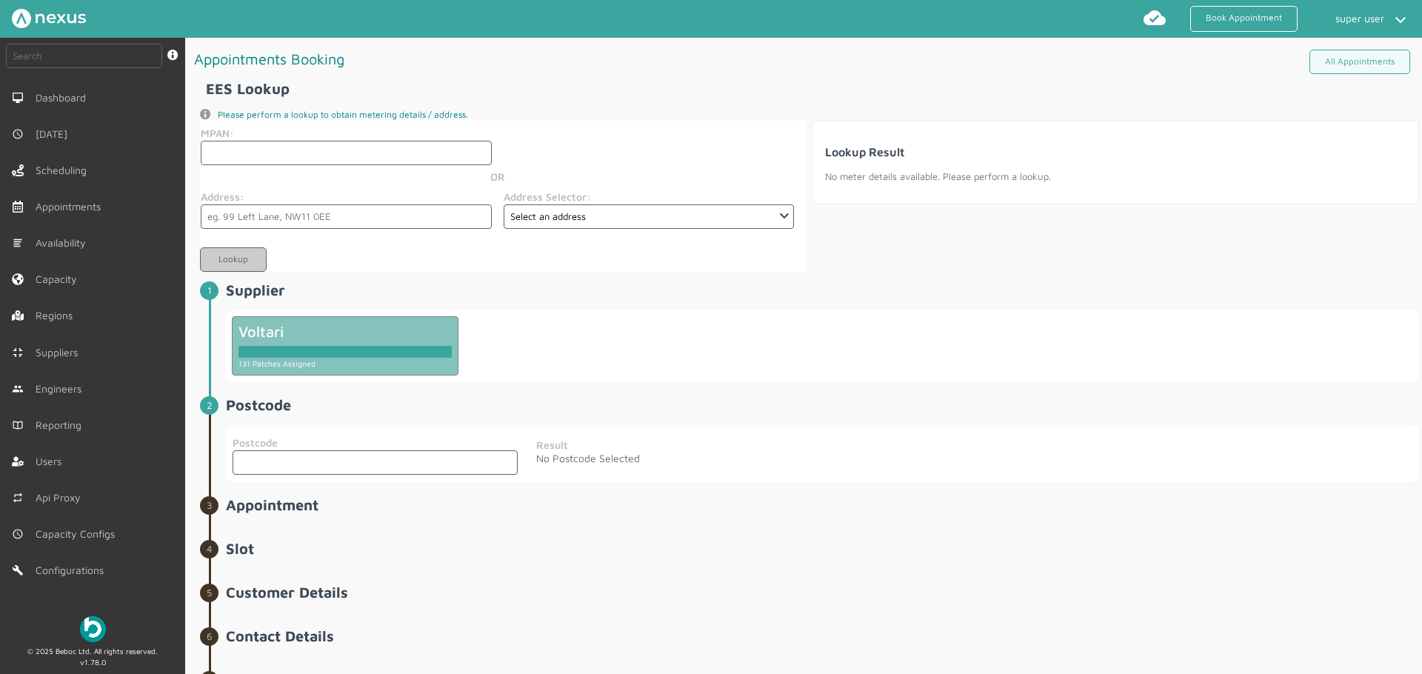
click at [328, 455] on input "text" at bounding box center [375, 462] width 285 height 24
click at [346, 463] on input "text" at bounding box center [375, 462] width 285 height 24
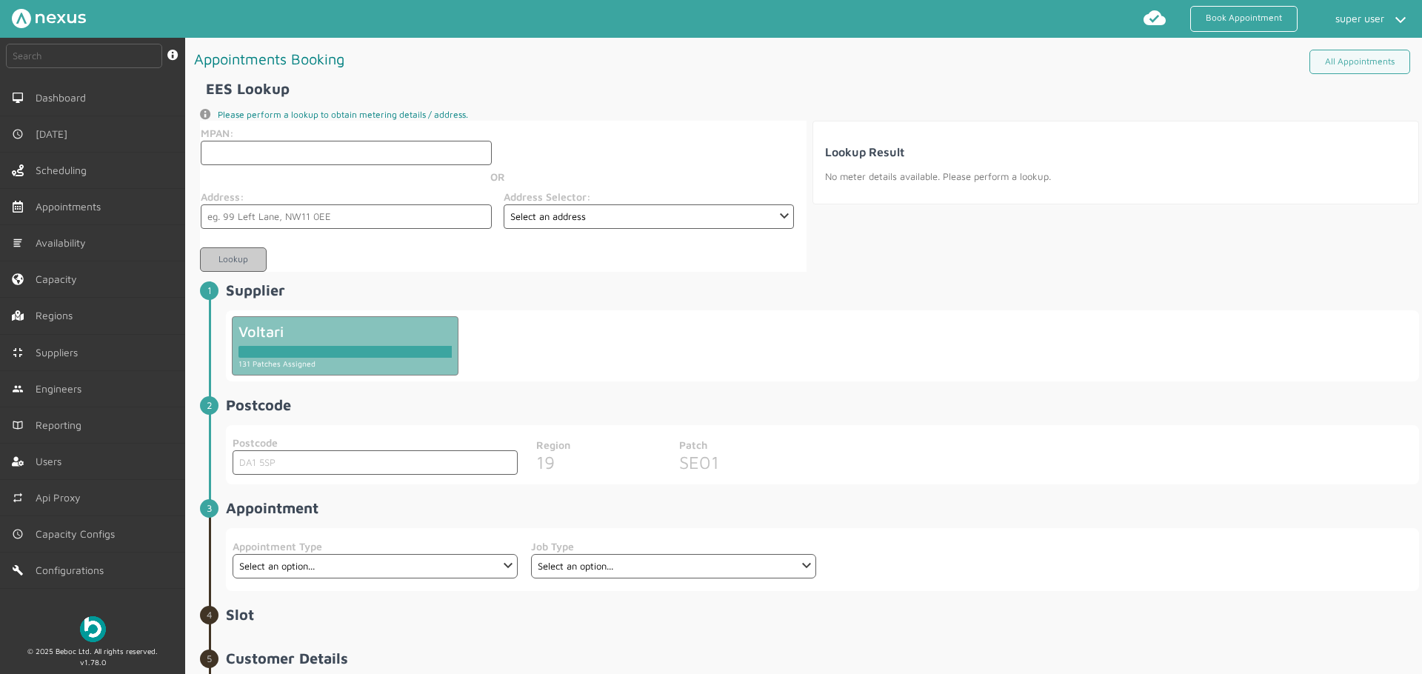
type input "DA1 5SP"
click at [315, 569] on select "Select an option... Additional Work Electric Vehicle Electrical Services Miscel…" at bounding box center [375, 566] width 285 height 24
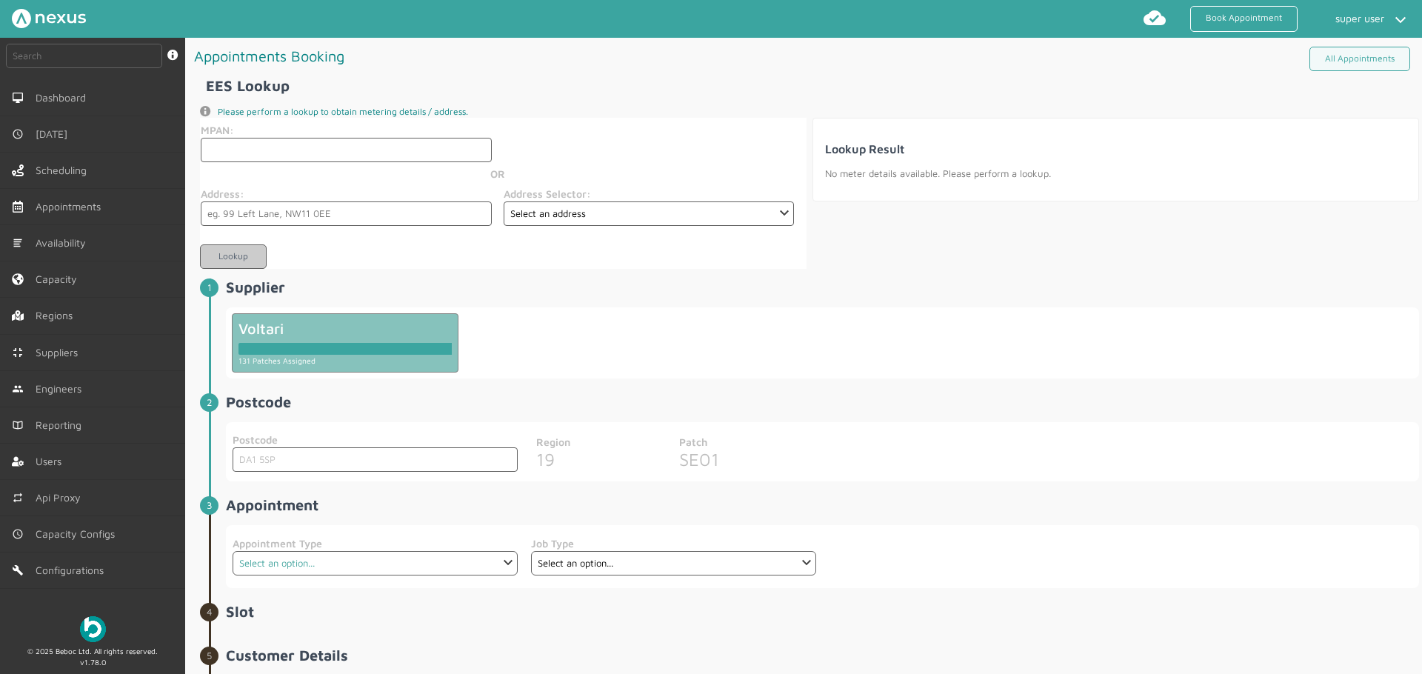
click at [332, 561] on select "Select an option... Additional Work Electric Vehicle Electrical Services Miscel…" at bounding box center [375, 563] width 285 height 24
select select "6: 5e6b4c2e4fc5f2587355e76f"
click at [233, 551] on select "Select an option... Additional Work Electric Vehicle Electrical Services Miscel…" at bounding box center [375, 563] width 285 height 24
click at [615, 563] on select "Select an option..." at bounding box center [673, 563] width 285 height 24
select select "1: 5e765c5c2921cf3754cdace5"
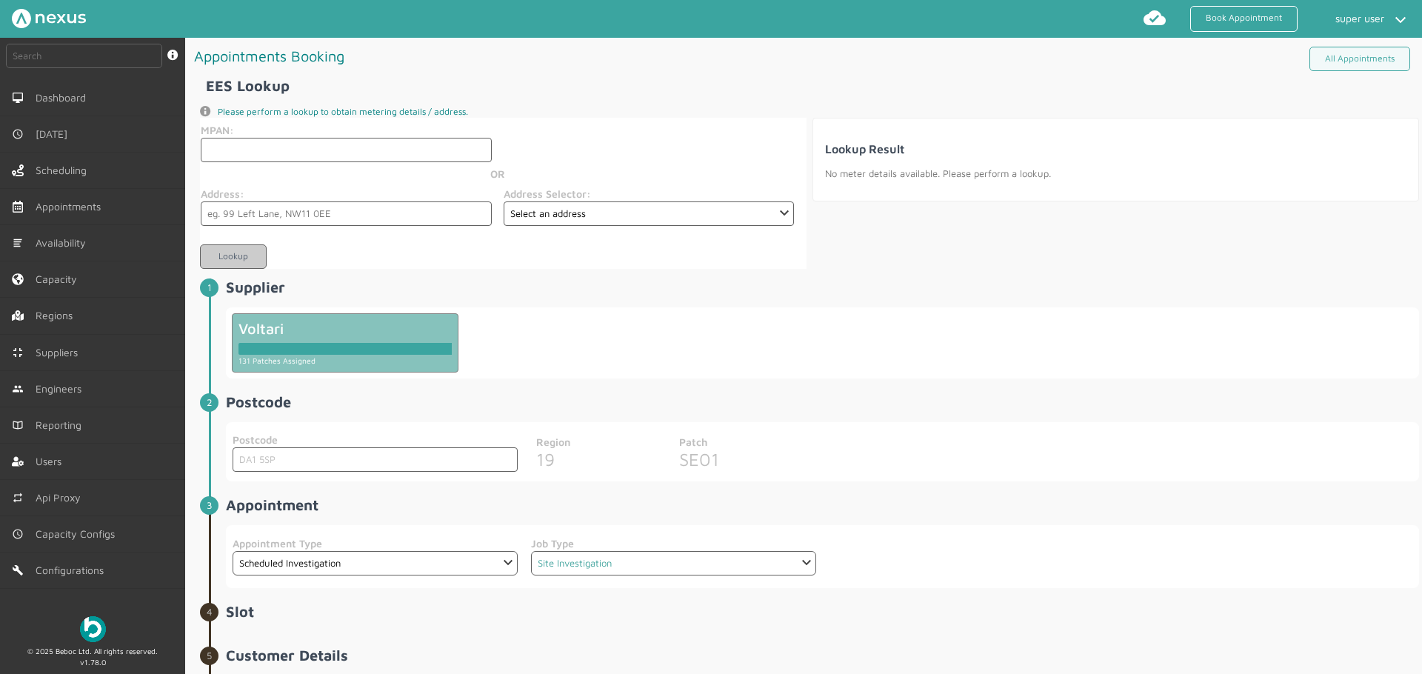
click at [531, 551] on select "Select an option... Site Investigation" at bounding box center [673, 563] width 285 height 24
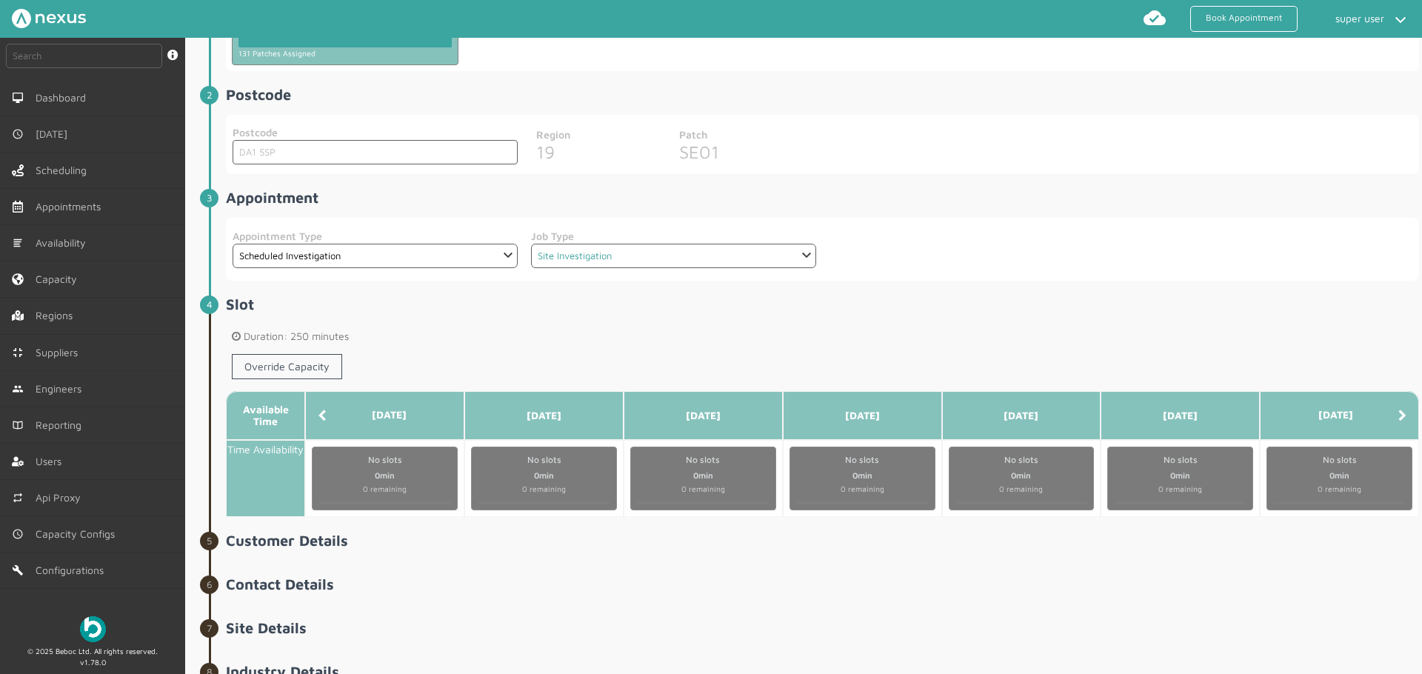
scroll to position [349, 0]
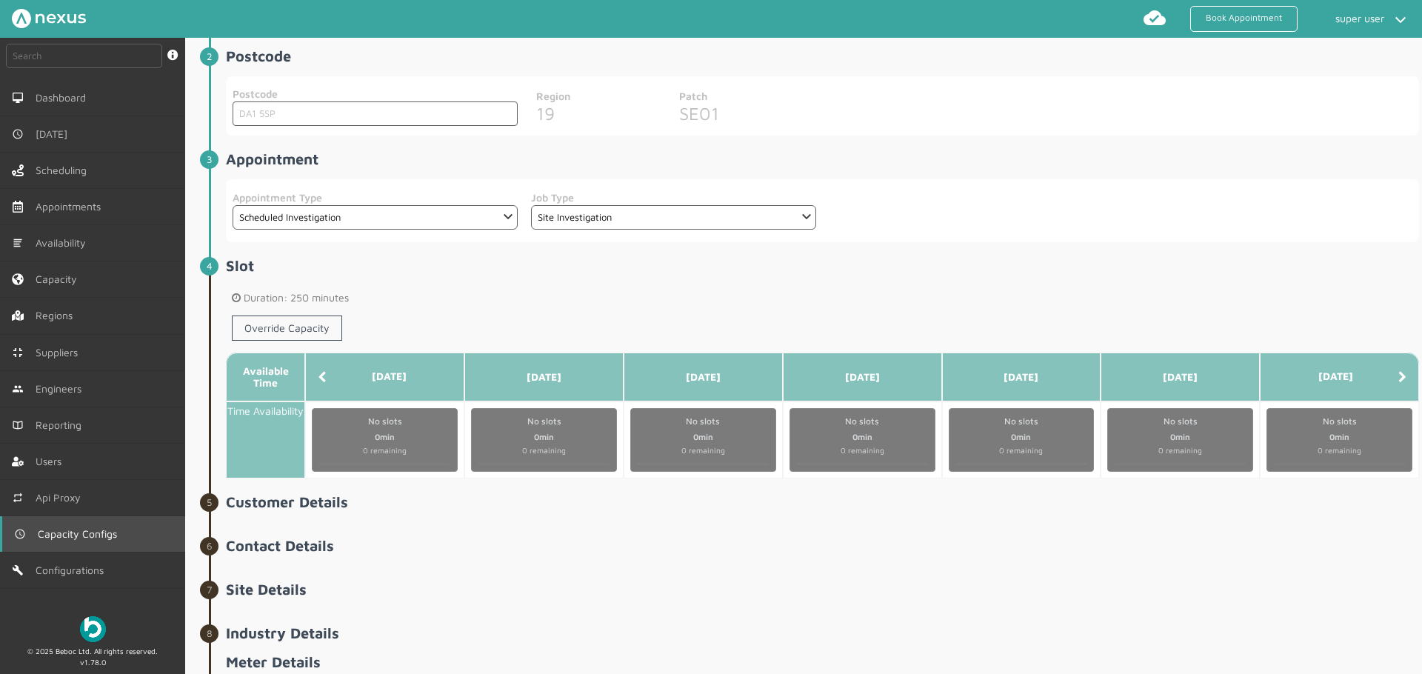
click at [73, 530] on span "Capacity Configs" at bounding box center [80, 534] width 85 height 12
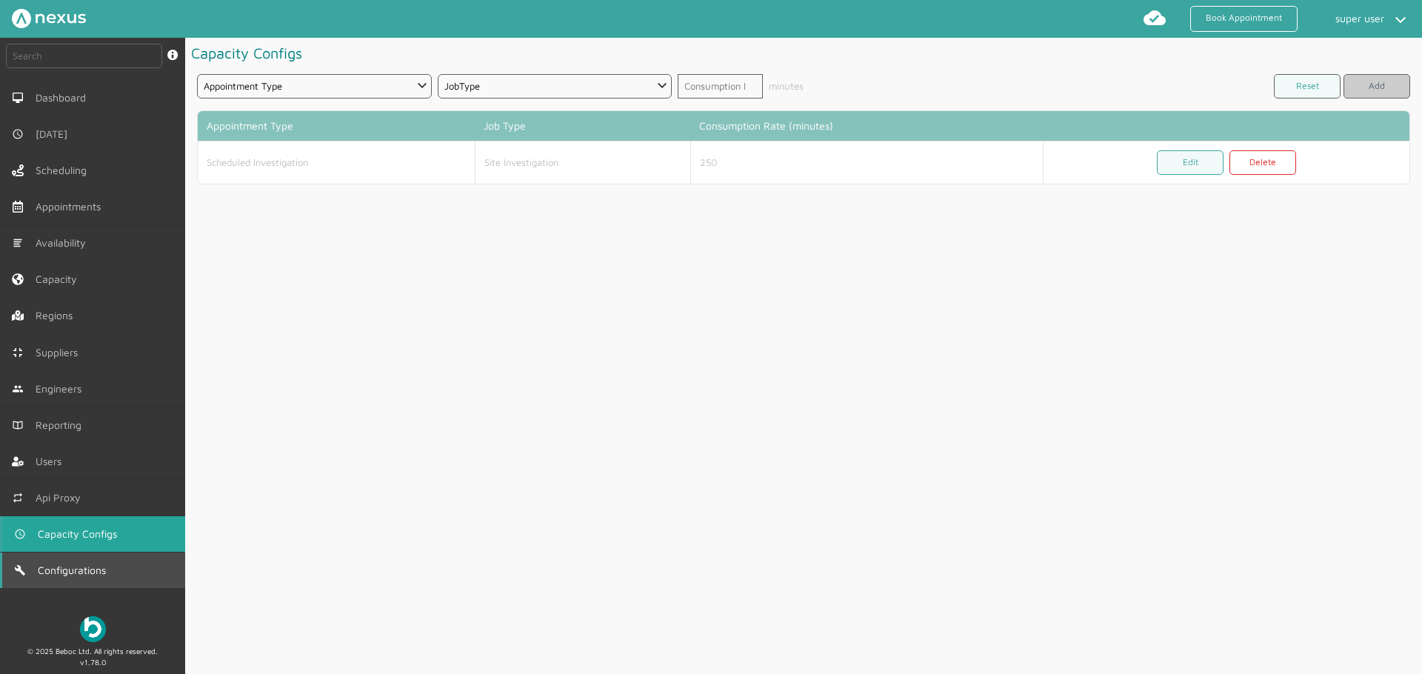
click at [108, 569] on span "Configurations" at bounding box center [75, 570] width 74 height 12
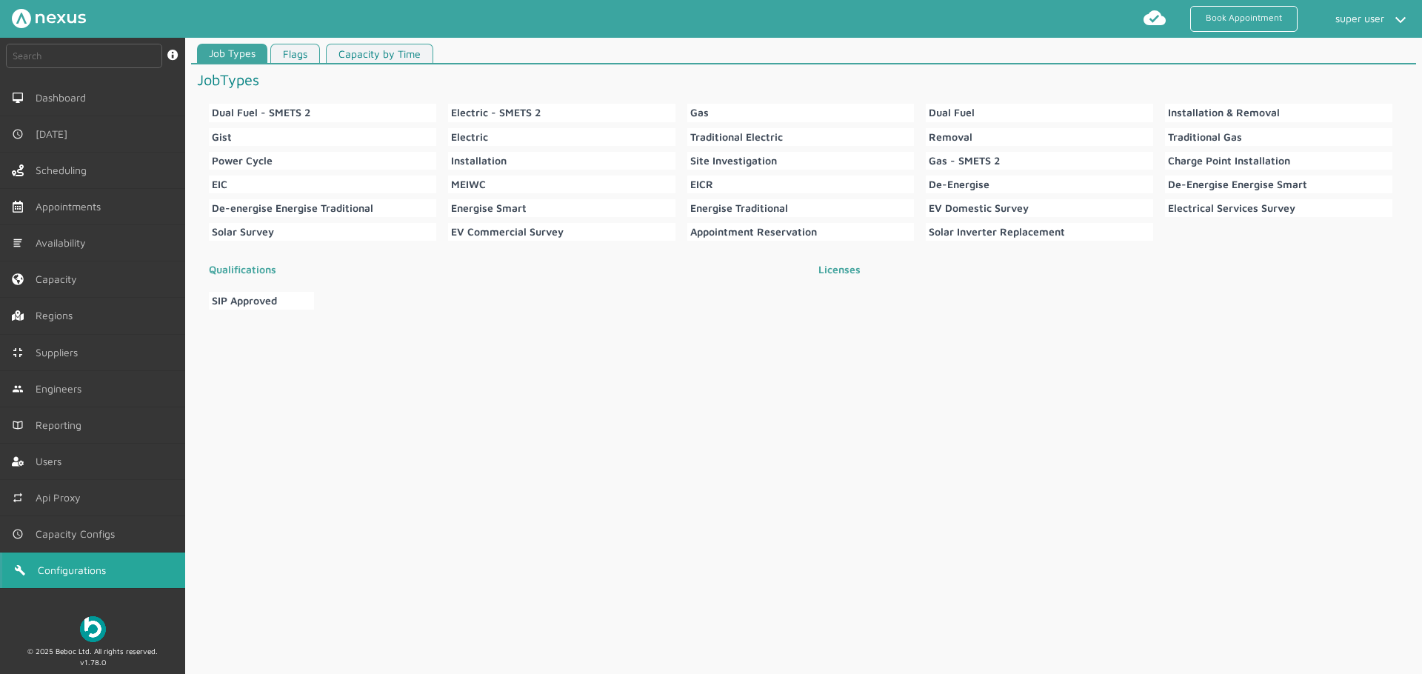
click at [403, 41] on div "Job Types Flags Capacity by Time JobTypes Dual Fuel - SMETS 2 Electric - SMETS …" at bounding box center [803, 356] width 1237 height 637
click at [398, 50] on link "Capacity by Time" at bounding box center [379, 54] width 107 height 20
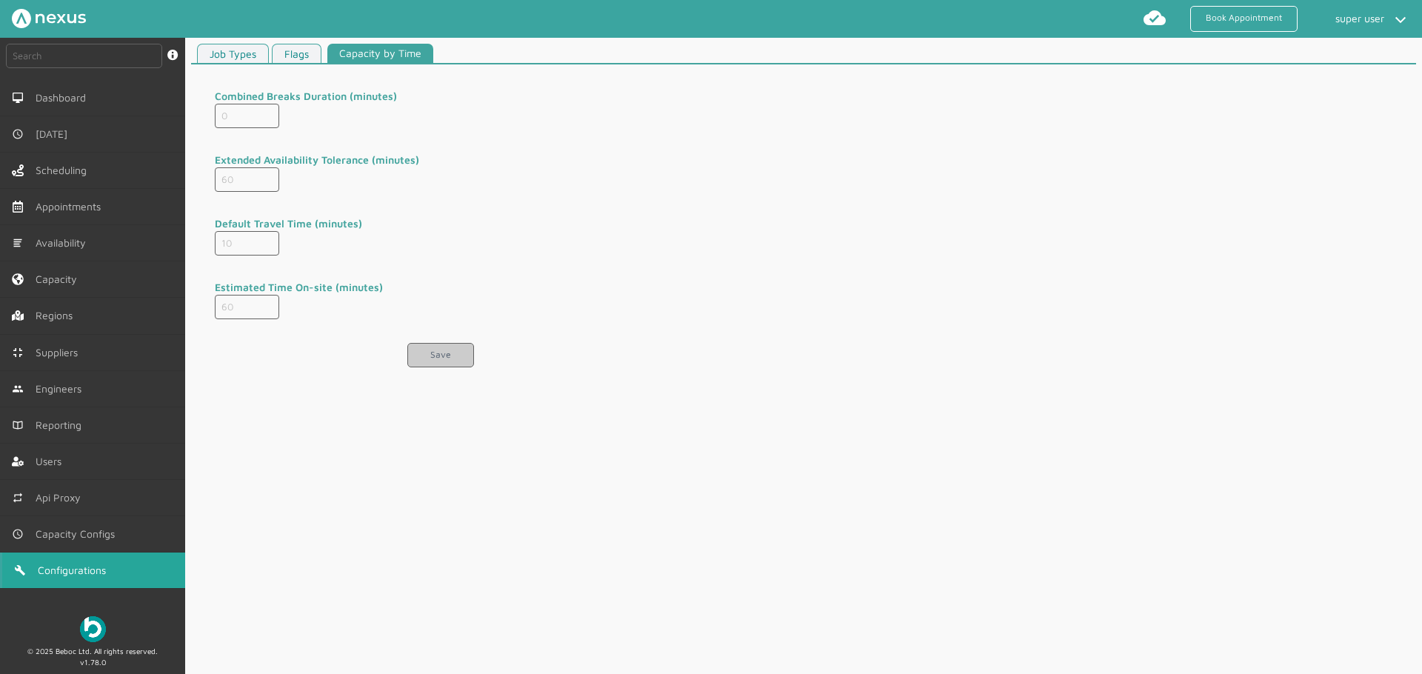
click at [552, 218] on app-time-settings "Combined Breaks Duration (minutes) 0 Extended Availability Tolerance (minutes) …" at bounding box center [803, 227] width 1225 height 327
